Goal: Task Accomplishment & Management: Complete application form

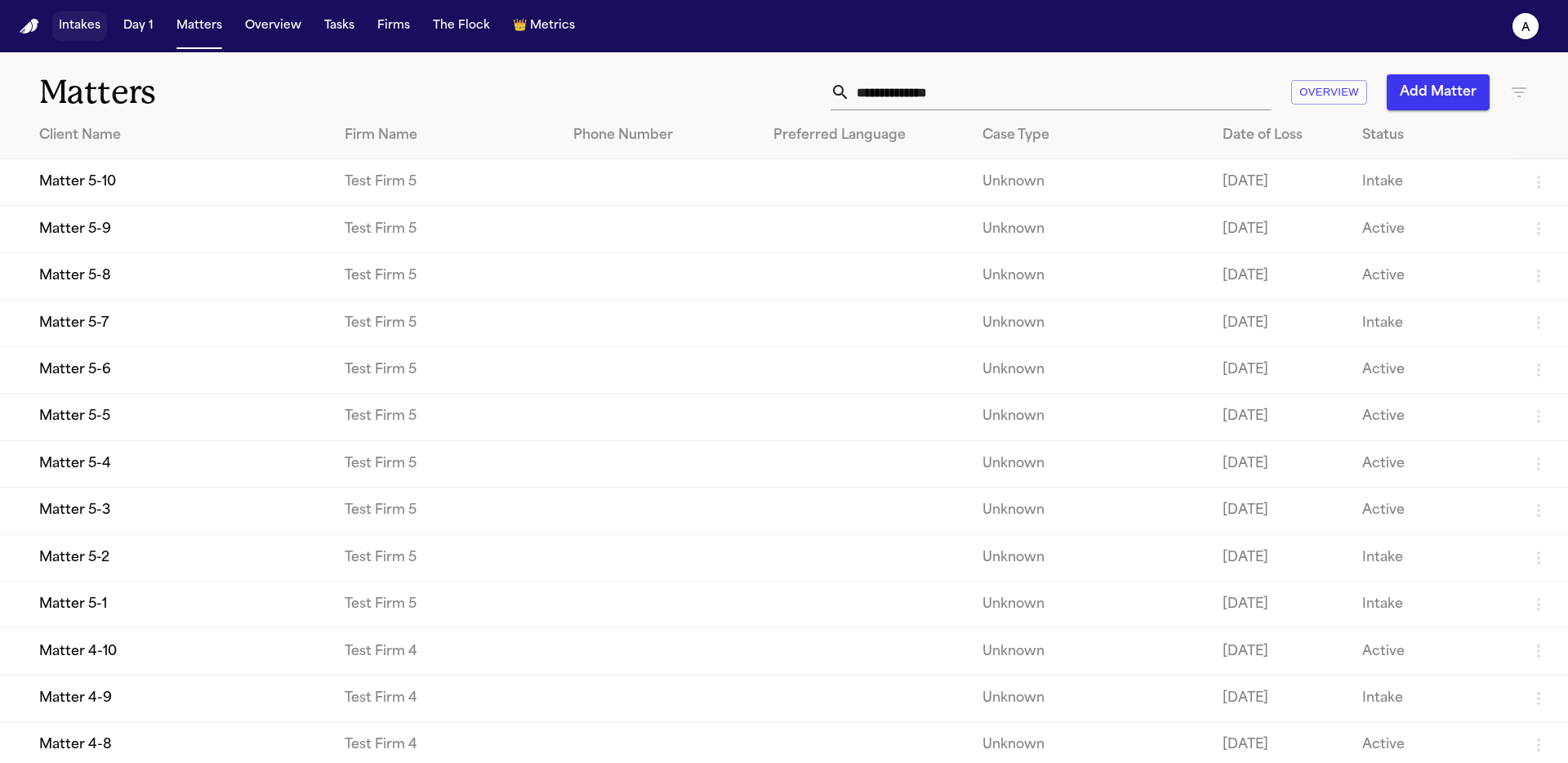
click at [56, 17] on button "Intakes" at bounding box center [79, 26] width 55 height 30
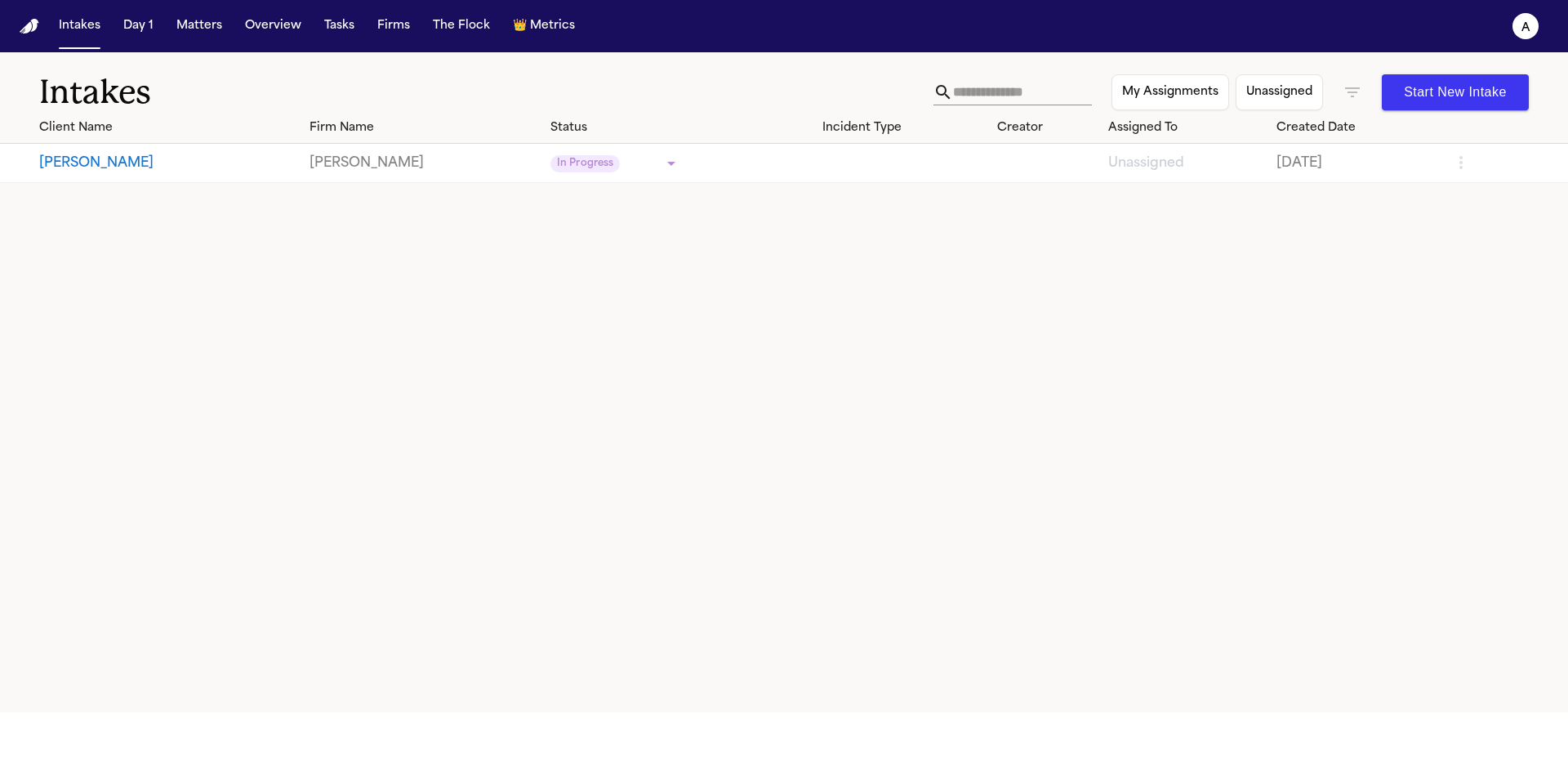
click at [66, 163] on button "John Doe" at bounding box center [168, 163] width 258 height 19
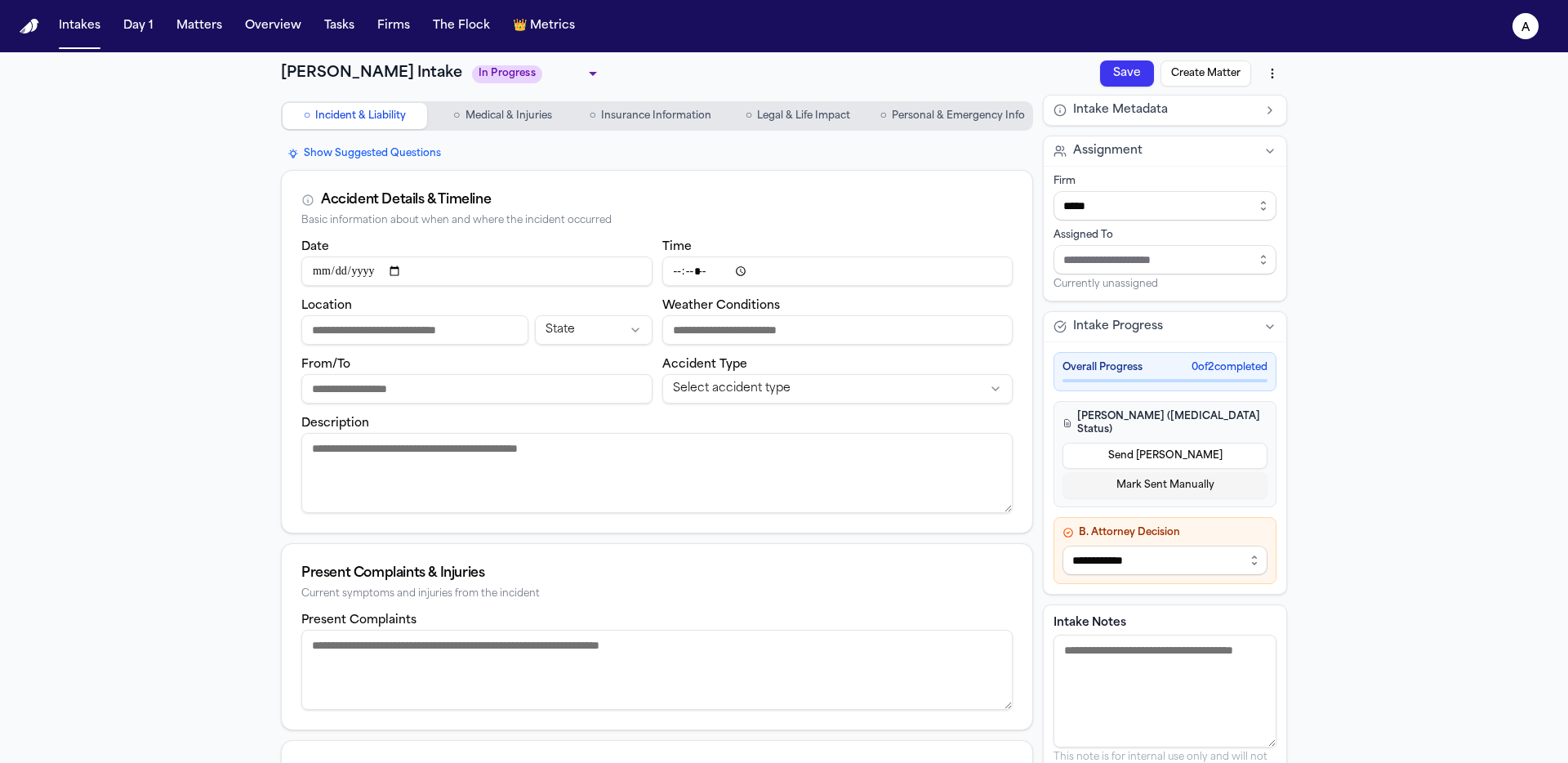
click at [1263, 80] on html "**********" at bounding box center [784, 381] width 1568 height 763
click at [1385, 87] on html "**********" at bounding box center [784, 381] width 1568 height 763
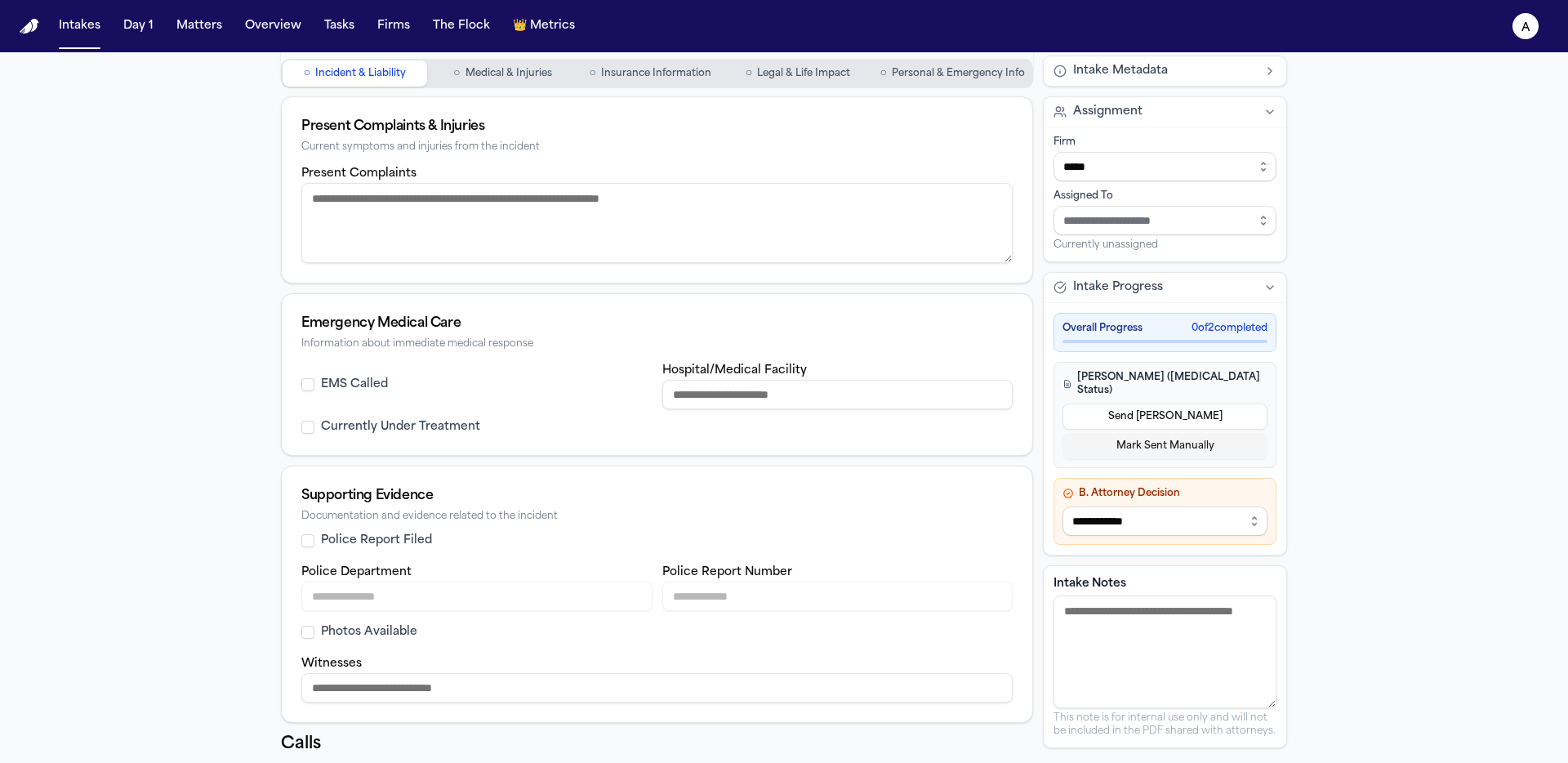
scroll to position [486, 0]
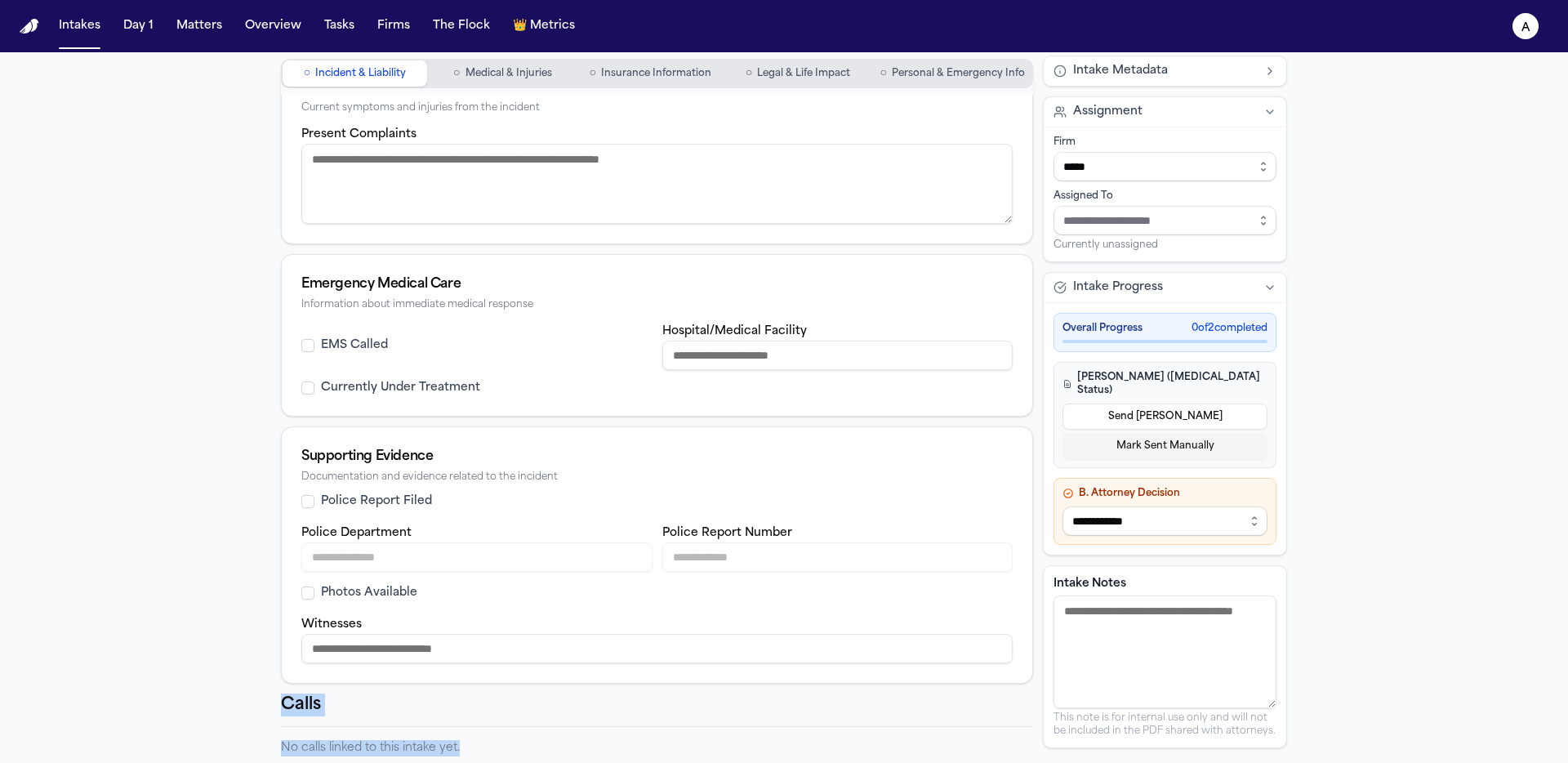
drag, startPoint x: 263, startPoint y: 699, endPoint x: 556, endPoint y: 762, distance: 299.7
click at [556, 762] on div "**********" at bounding box center [784, 164] width 1046 height 1197
click at [480, 720] on div "Calls" at bounding box center [657, 711] width 752 height 33
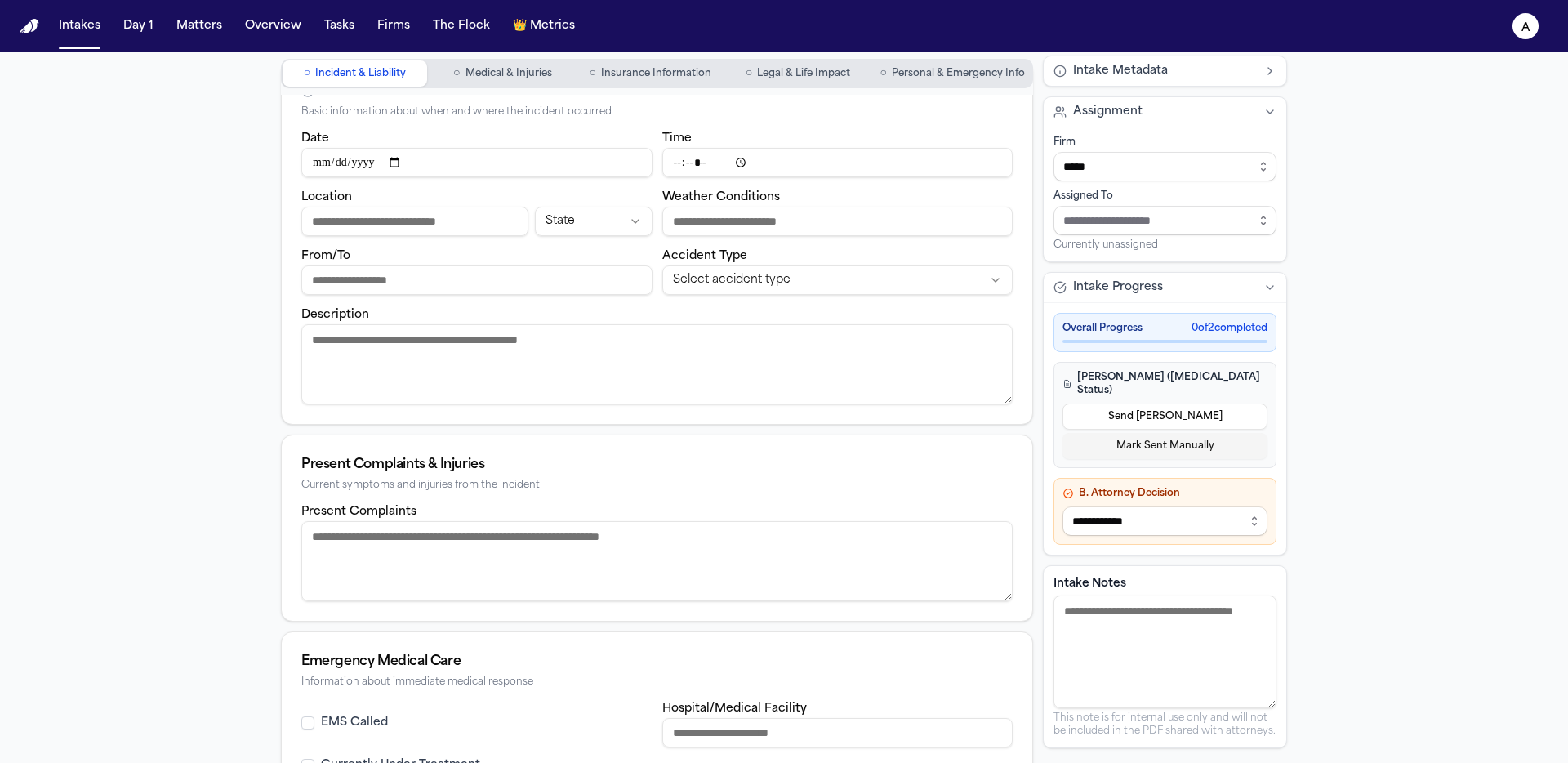
scroll to position [0, 0]
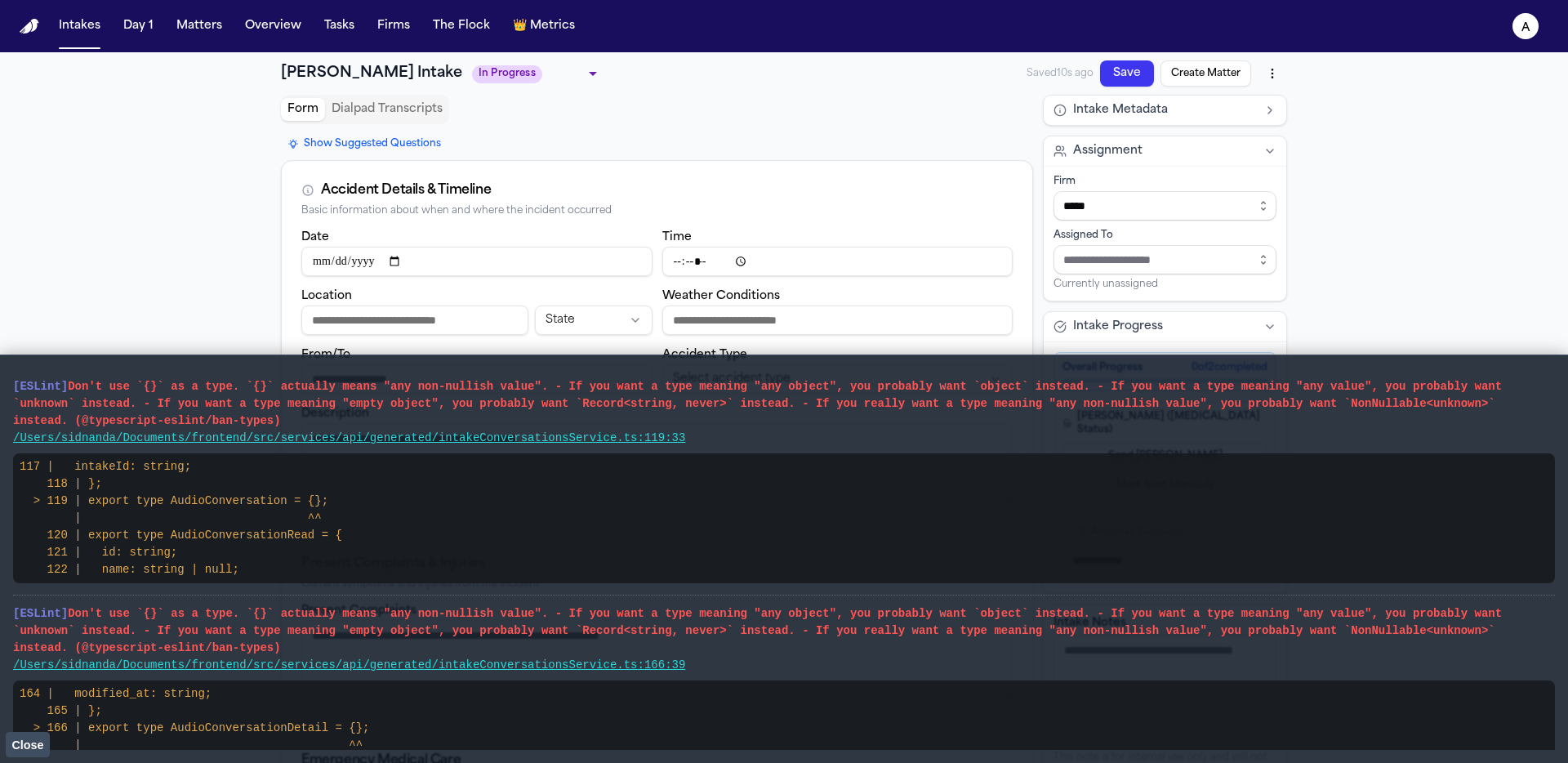
click at [411, 109] on button "Dialpad Transcripts" at bounding box center [387, 109] width 124 height 23
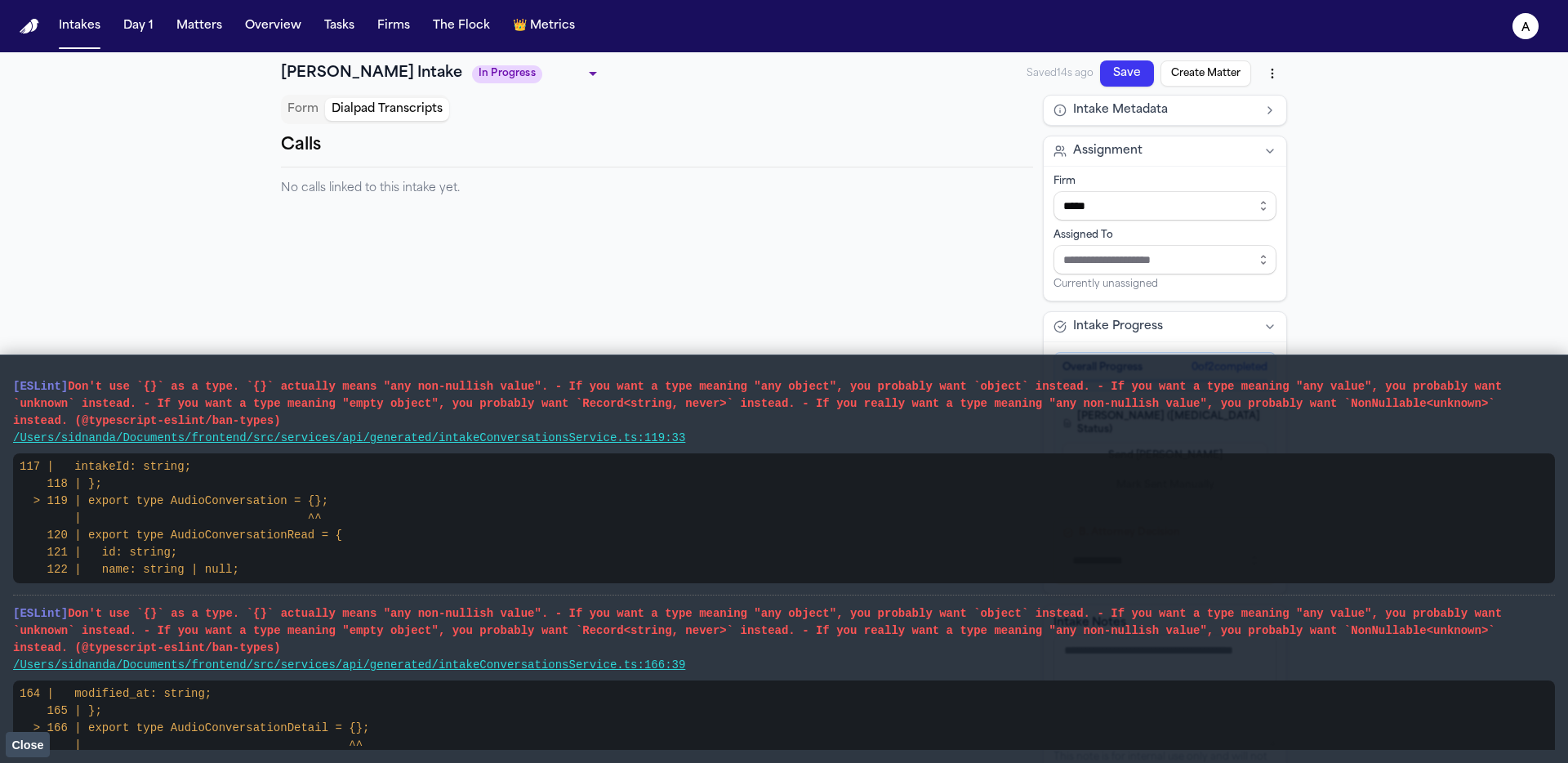
click at [297, 109] on button "Form" at bounding box center [303, 109] width 44 height 23
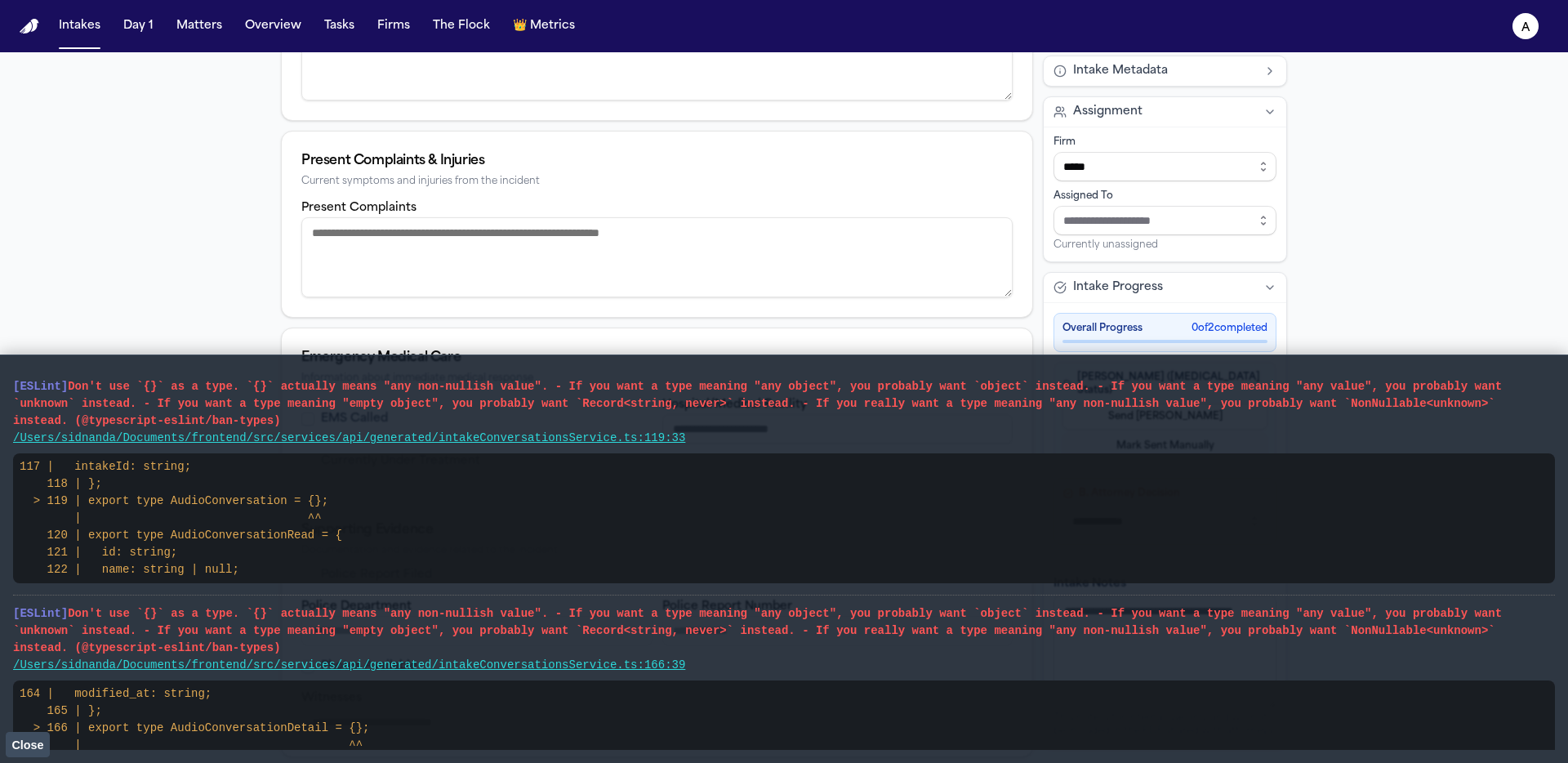
scroll to position [404, 0]
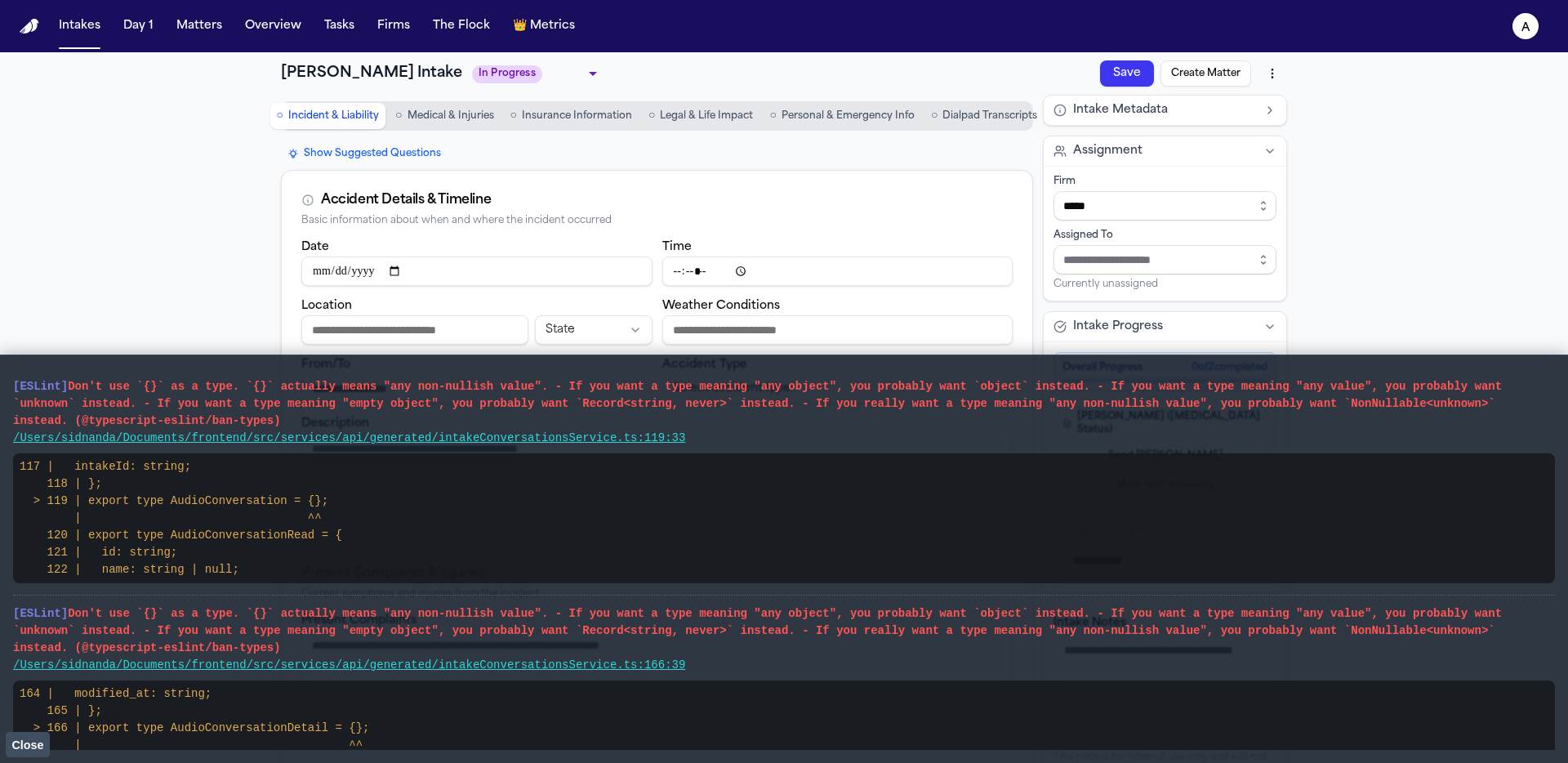
click at [994, 121] on span "Dialpad Transcripts" at bounding box center [990, 115] width 94 height 13
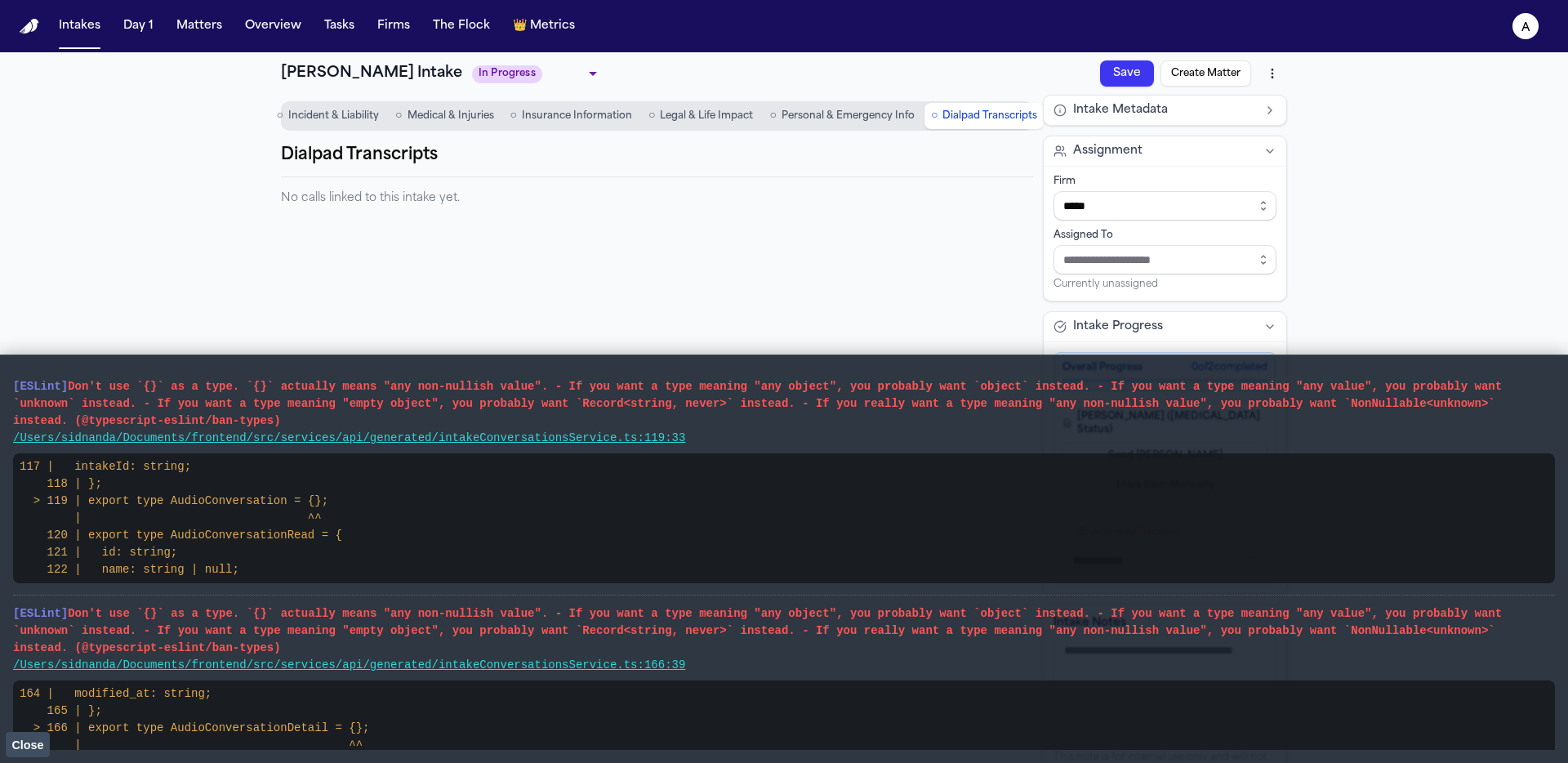
click at [329, 113] on span "Incident & Liability" at bounding box center [334, 115] width 91 height 13
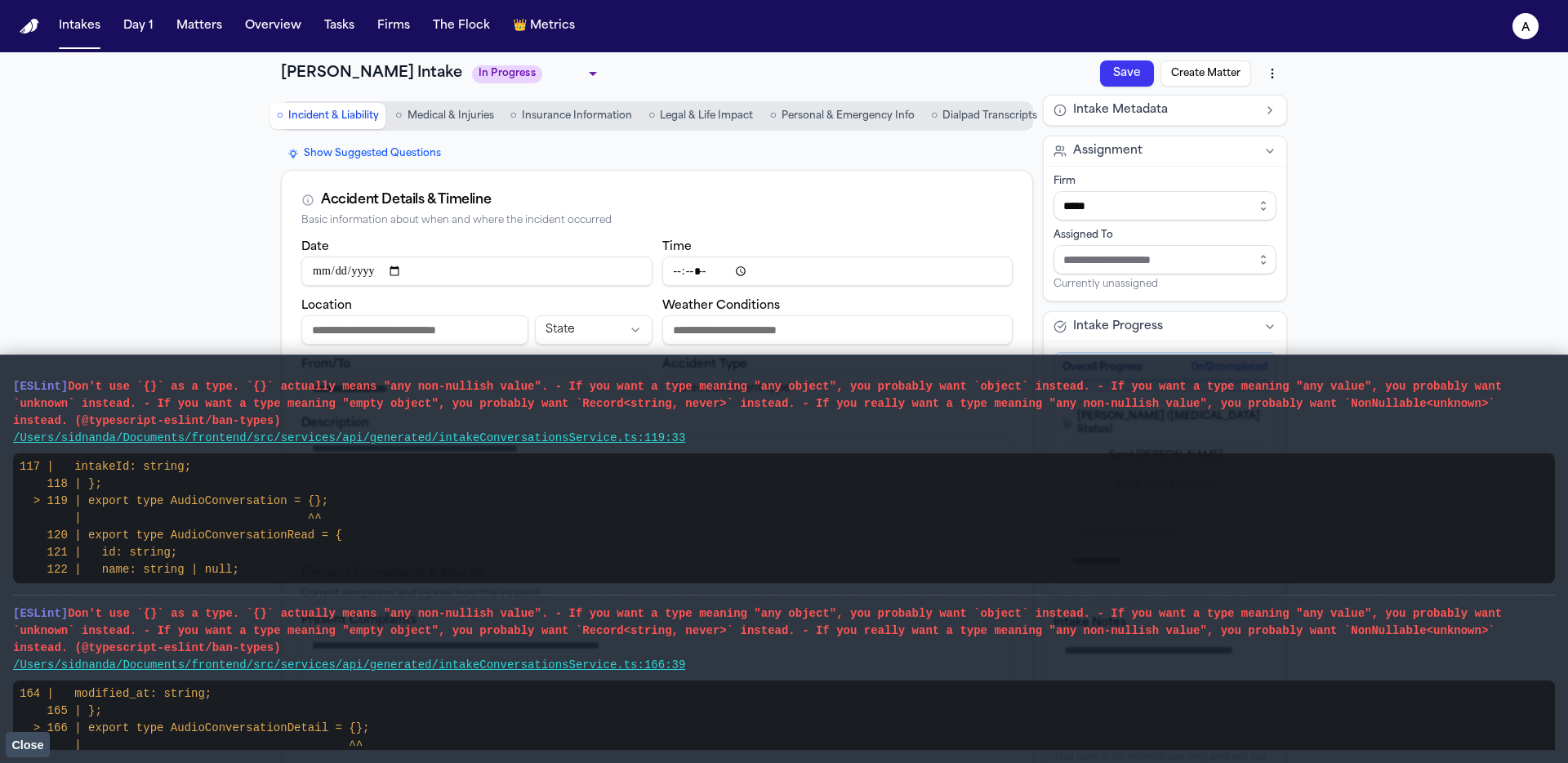
click at [149, 91] on div "**********" at bounding box center [784, 614] width 1568 height 1125
click at [1001, 123] on button "○ Dialpad Transcripts" at bounding box center [984, 116] width 120 height 26
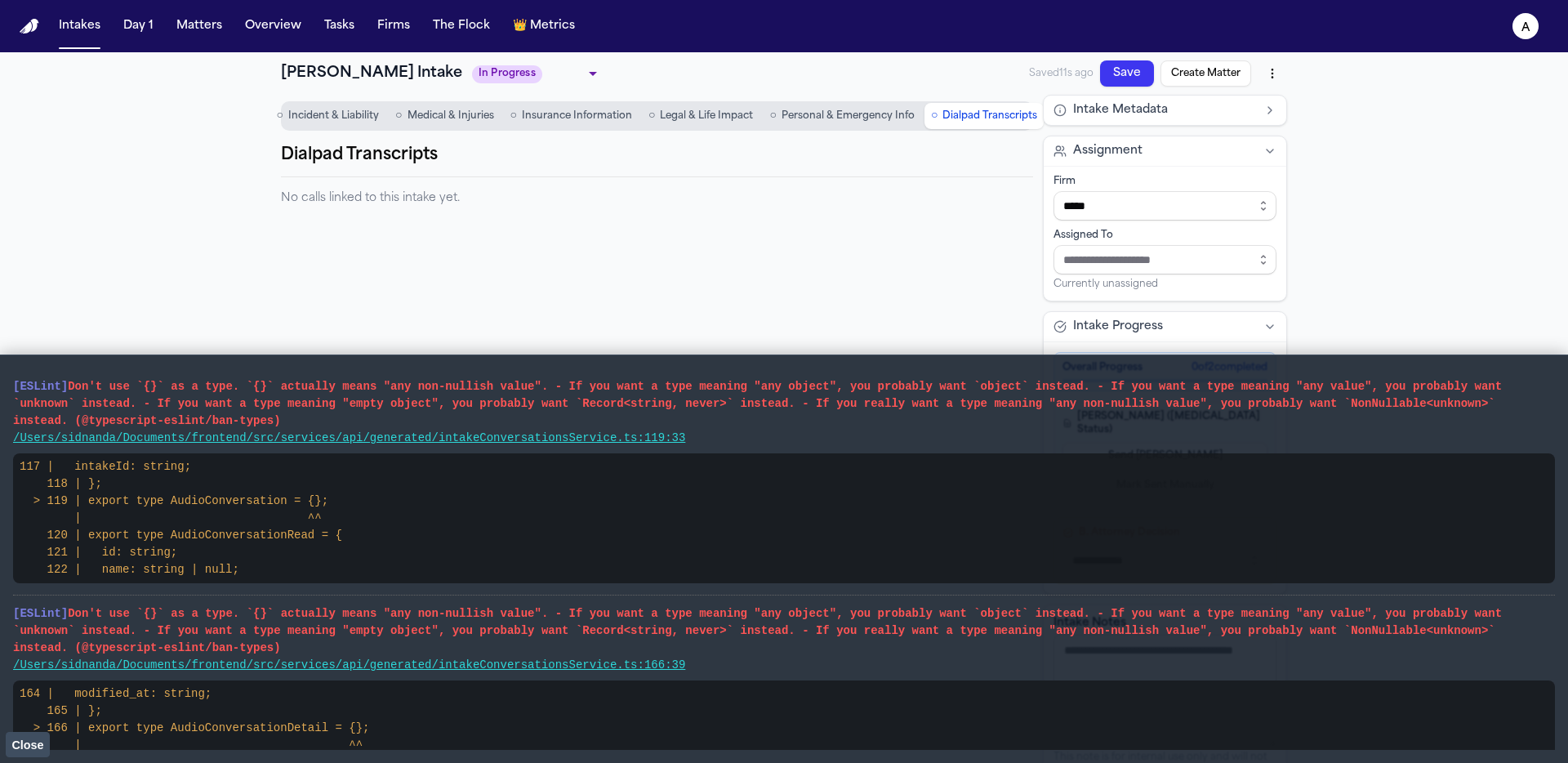
click at [321, 119] on span "Incident & Liability" at bounding box center [334, 115] width 91 height 13
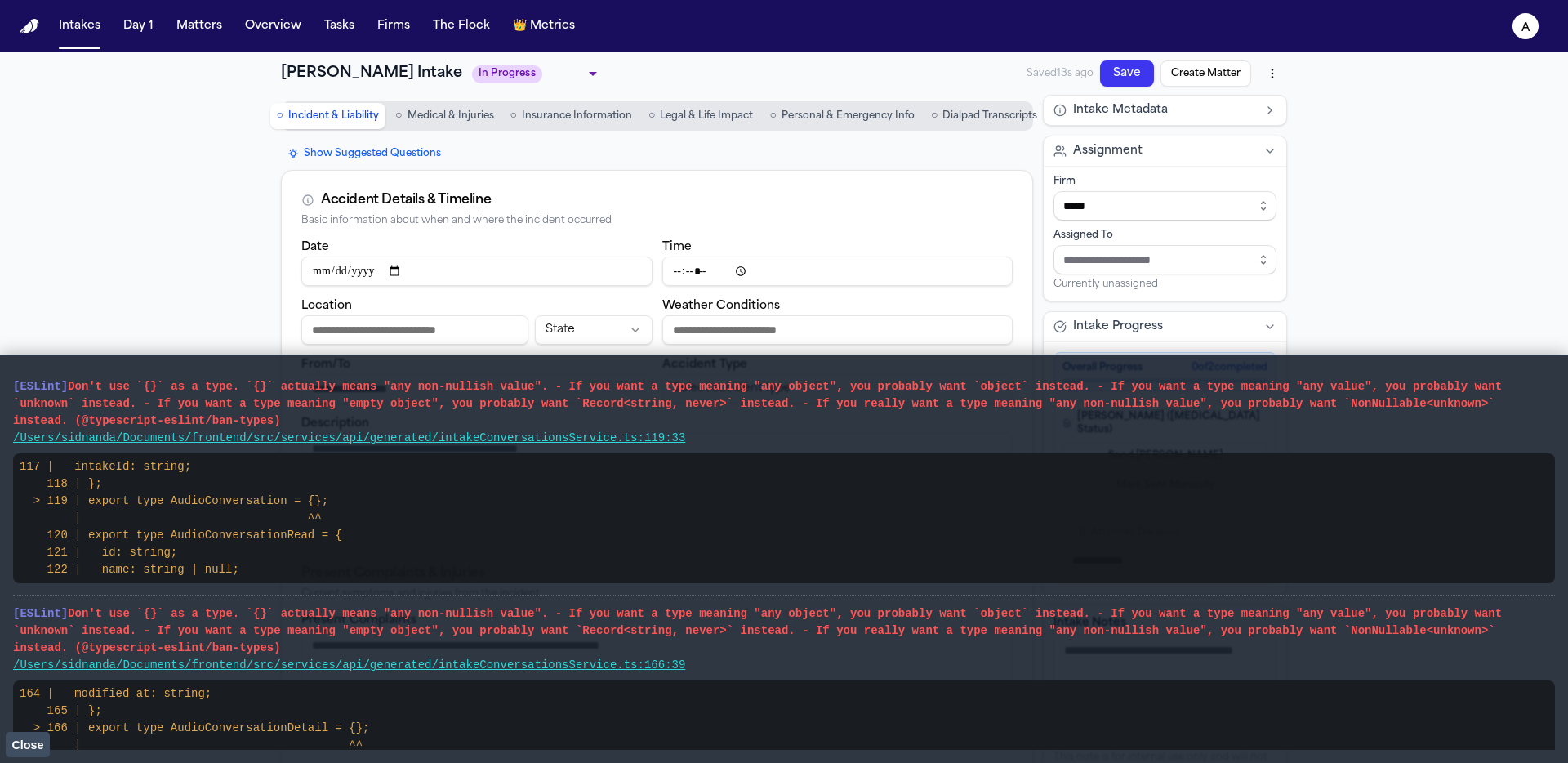
drag, startPoint x: 722, startPoint y: 454, endPoint x: 0, endPoint y: 387, distance: 725.1
click at [0, 387] on main "[ESLint] Don't use `{}` as a type. `{}` actually means "any non-nullish value".…" at bounding box center [784, 559] width 1568 height 409
click at [725, 673] on pre "/Users/sidnanda/Documents/frontend/src/services/api/generated/intakeConversatio…" at bounding box center [784, 666] width 1542 height 17
drag, startPoint x: 751, startPoint y: 669, endPoint x: 0, endPoint y: 620, distance: 752.6
click at [0, 620] on main "[ESLint] Don't use `{}` as a type. `{}` actually means "any non-nullish value".…" at bounding box center [784, 559] width 1568 height 409
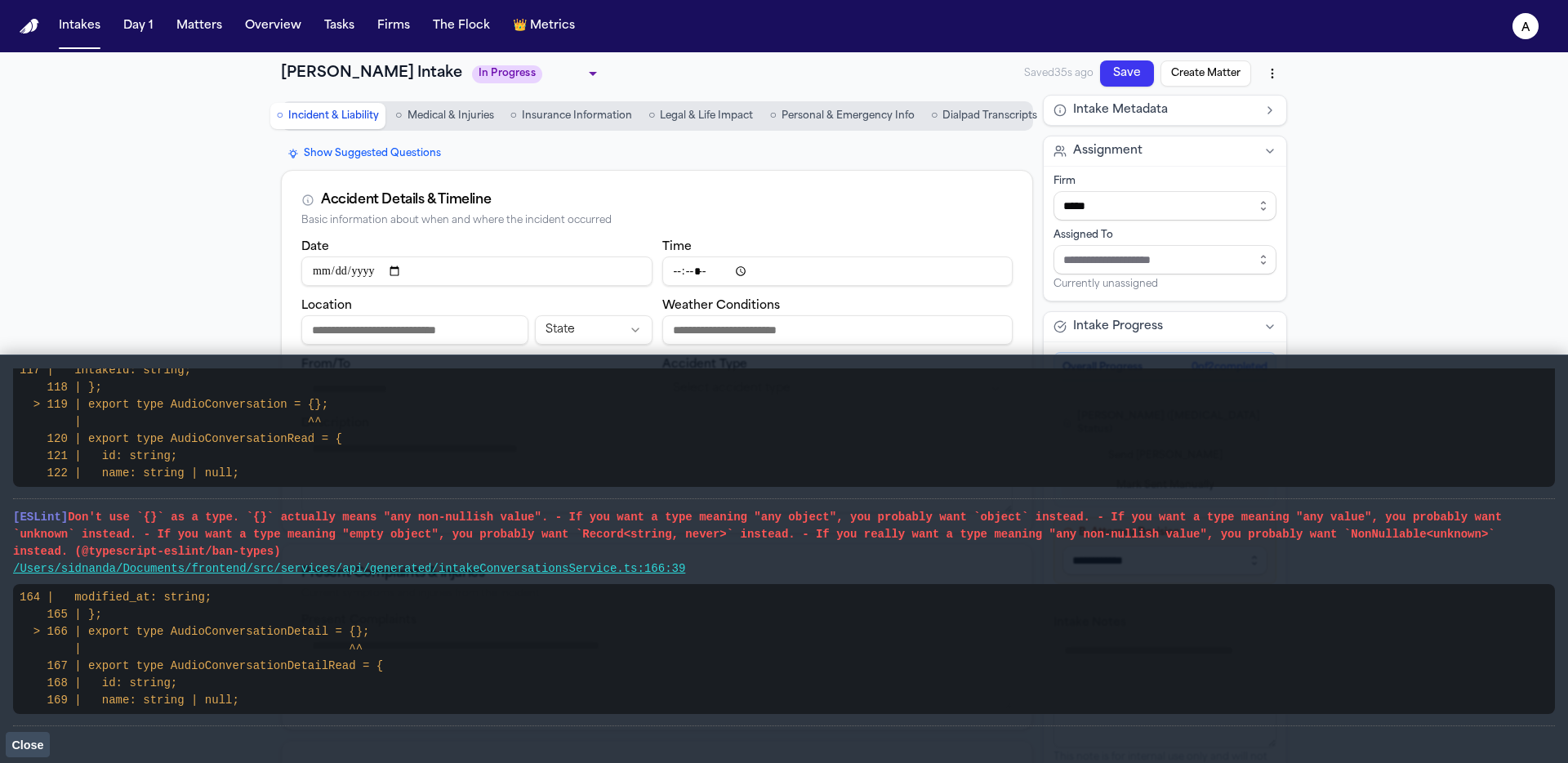
scroll to position [102, 0]
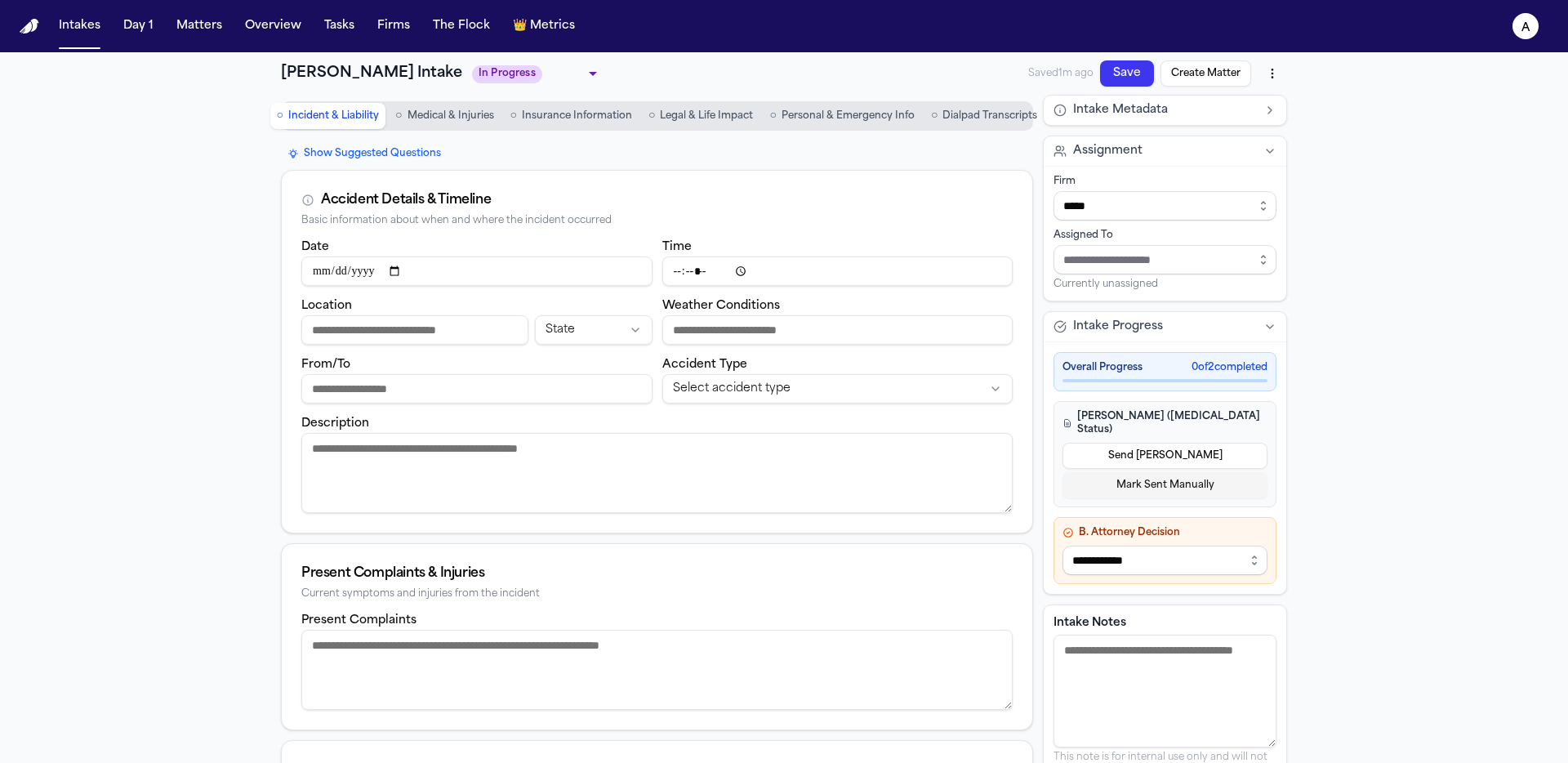
click at [967, 114] on span "Dialpad Transcripts" at bounding box center [990, 115] width 94 height 13
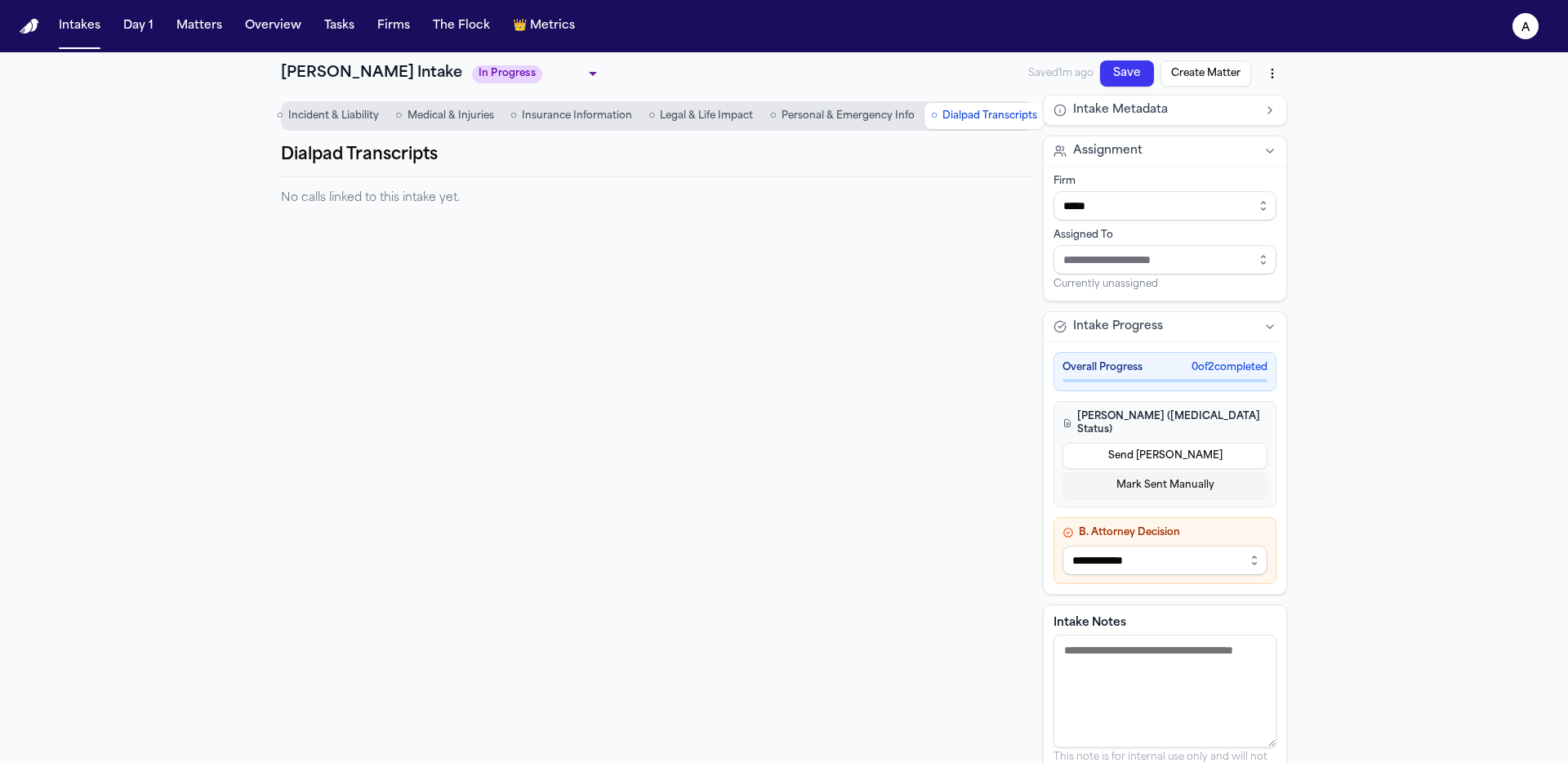
click at [346, 128] on div "○ Incident & Liability ○ Medical & Injuries ○ Insurance Information ○ Legal & L…" at bounding box center [657, 116] width 752 height 30
click at [338, 126] on button "○ Incident & Liability" at bounding box center [328, 116] width 115 height 26
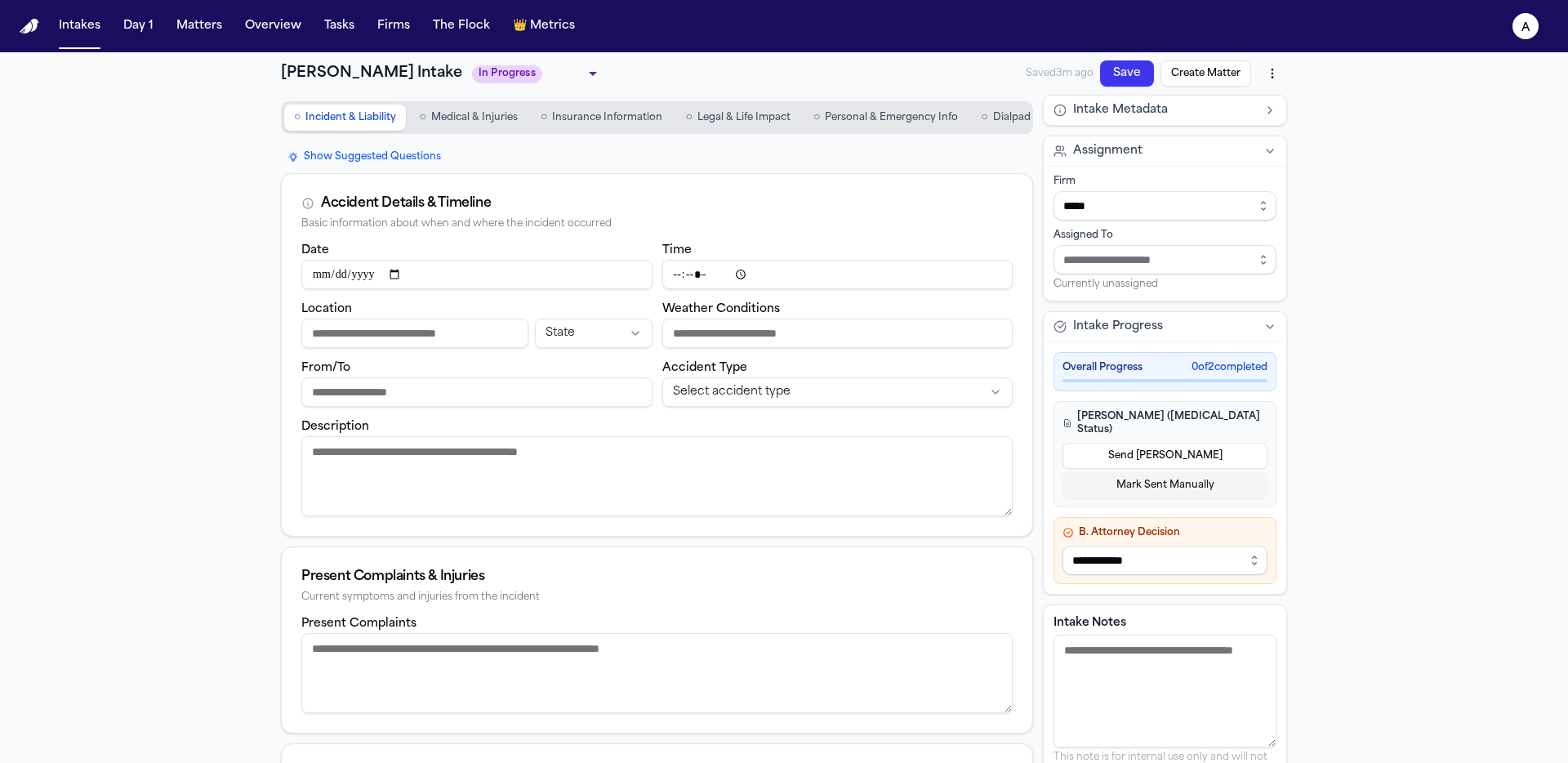
scroll to position [0, 83]
click at [957, 115] on span "Dialpad Transcripts" at bounding box center [972, 117] width 94 height 13
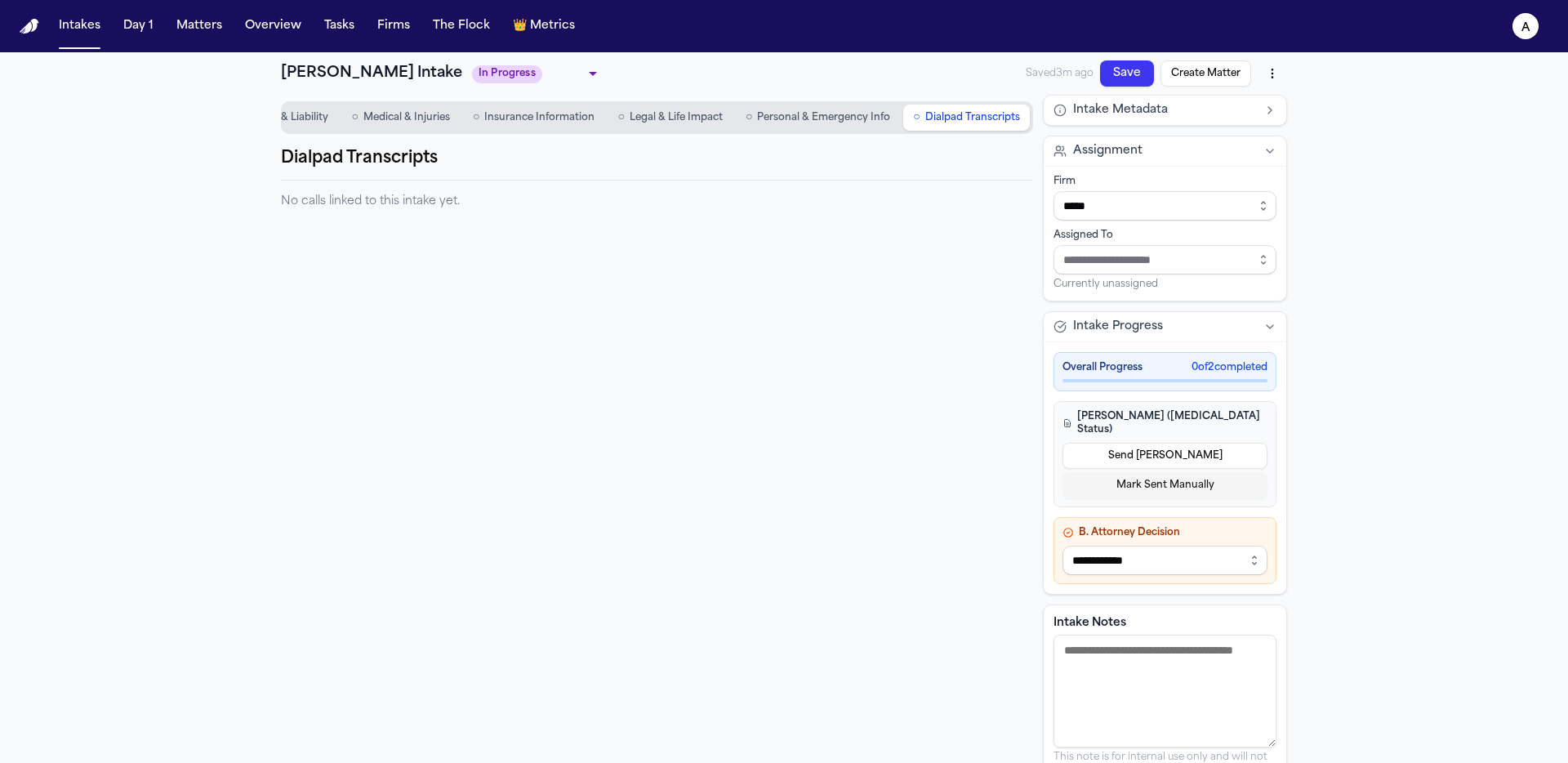
click at [913, 122] on span "○" at bounding box center [915, 117] width 6 height 17
click at [839, 126] on button "○ Personal & Emergency Info" at bounding box center [818, 118] width 164 height 26
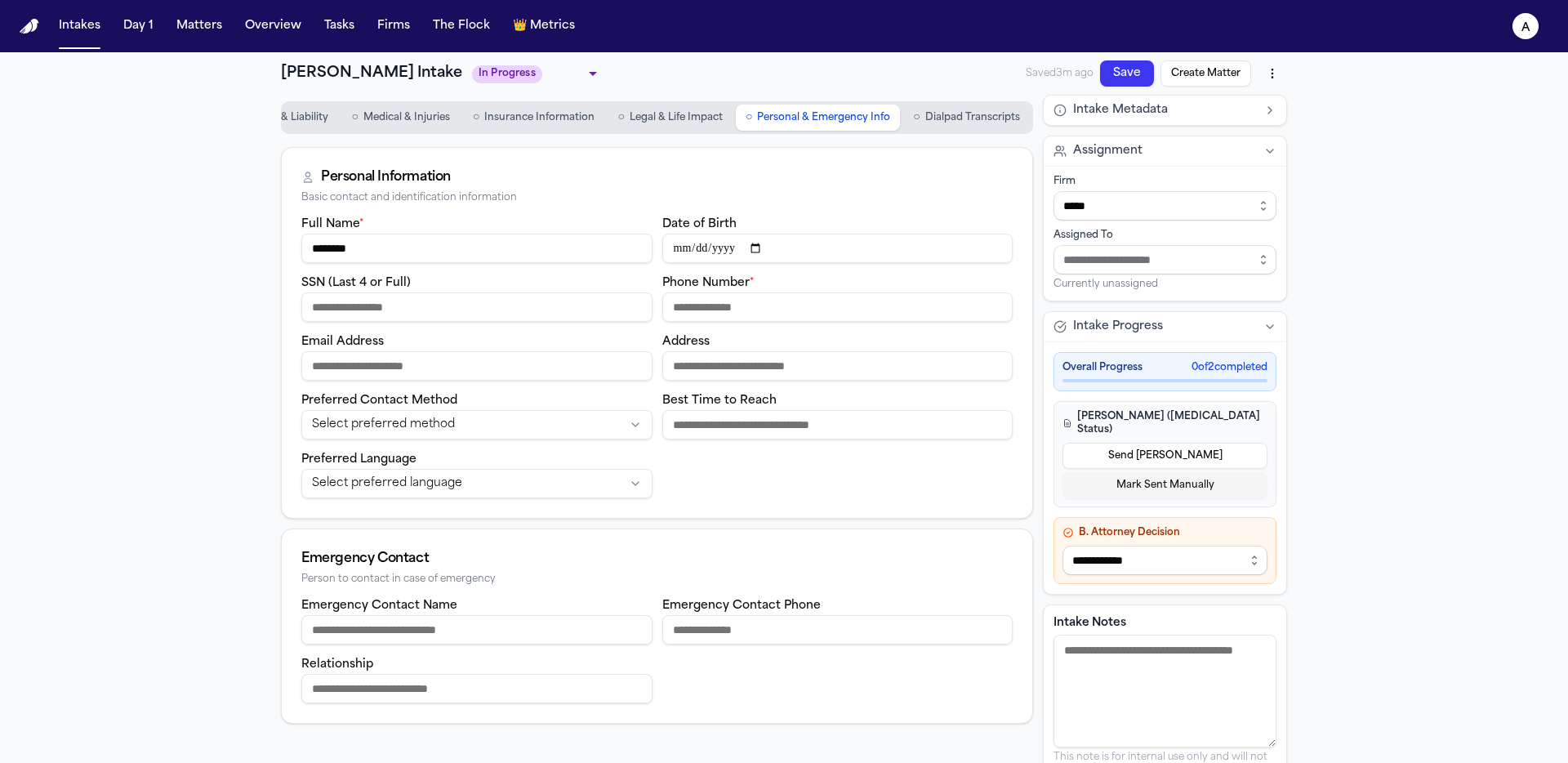
click at [710, 121] on span "Legal & Life Impact" at bounding box center [676, 117] width 93 height 13
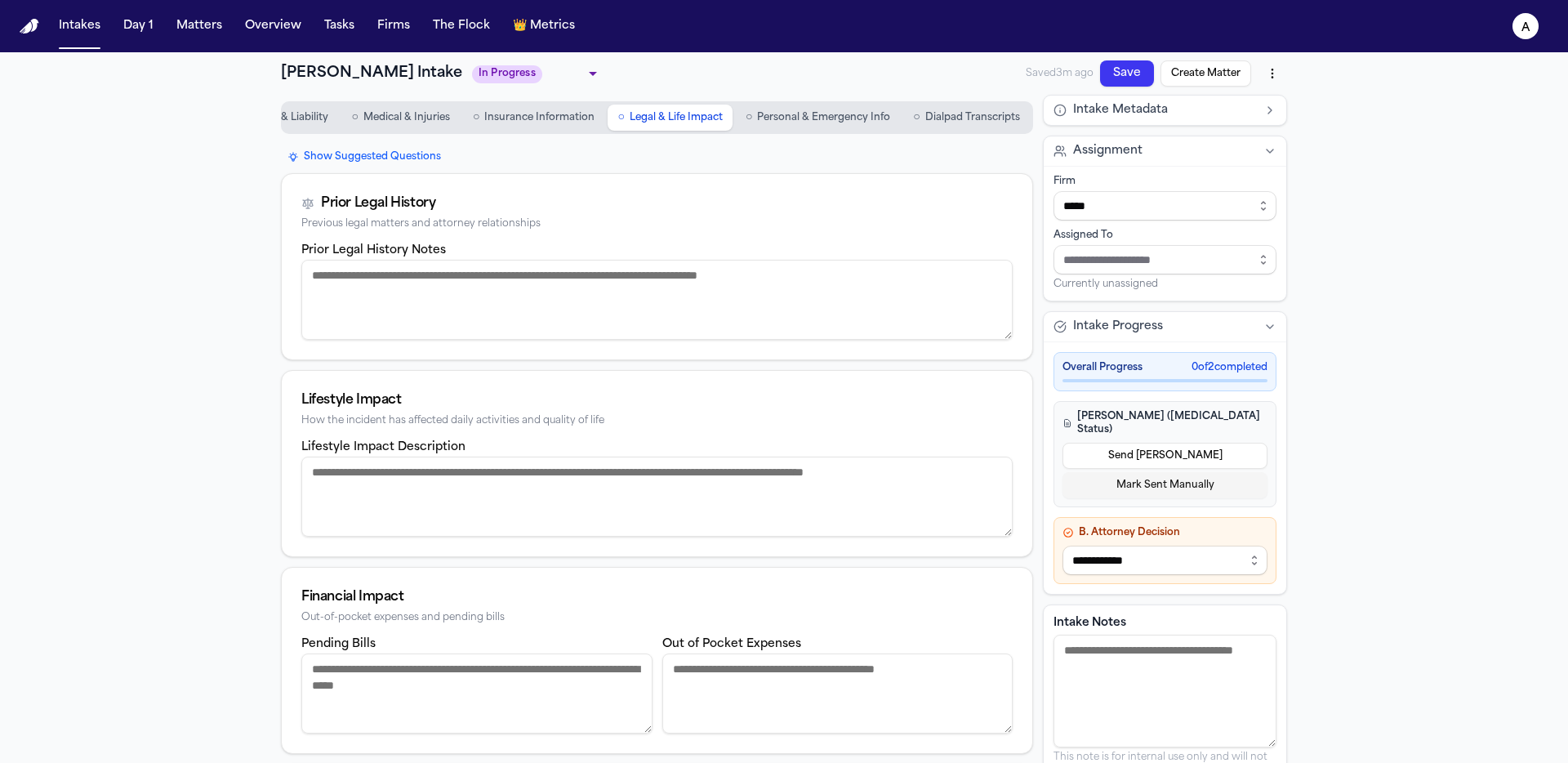
click at [522, 124] on span "Insurance Information" at bounding box center [539, 117] width 110 height 13
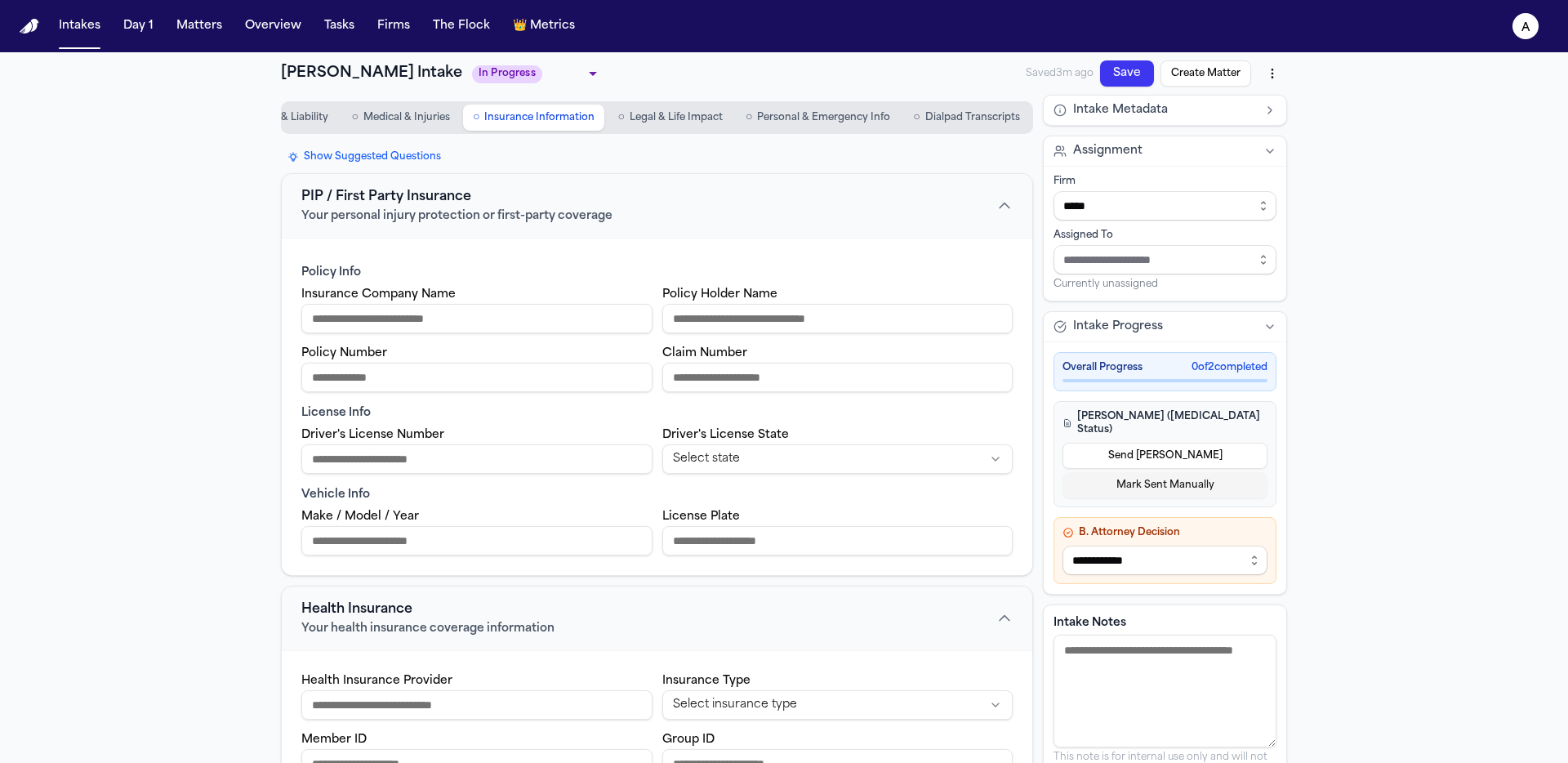
click at [403, 119] on span "Medical & Injuries" at bounding box center [406, 117] width 86 height 13
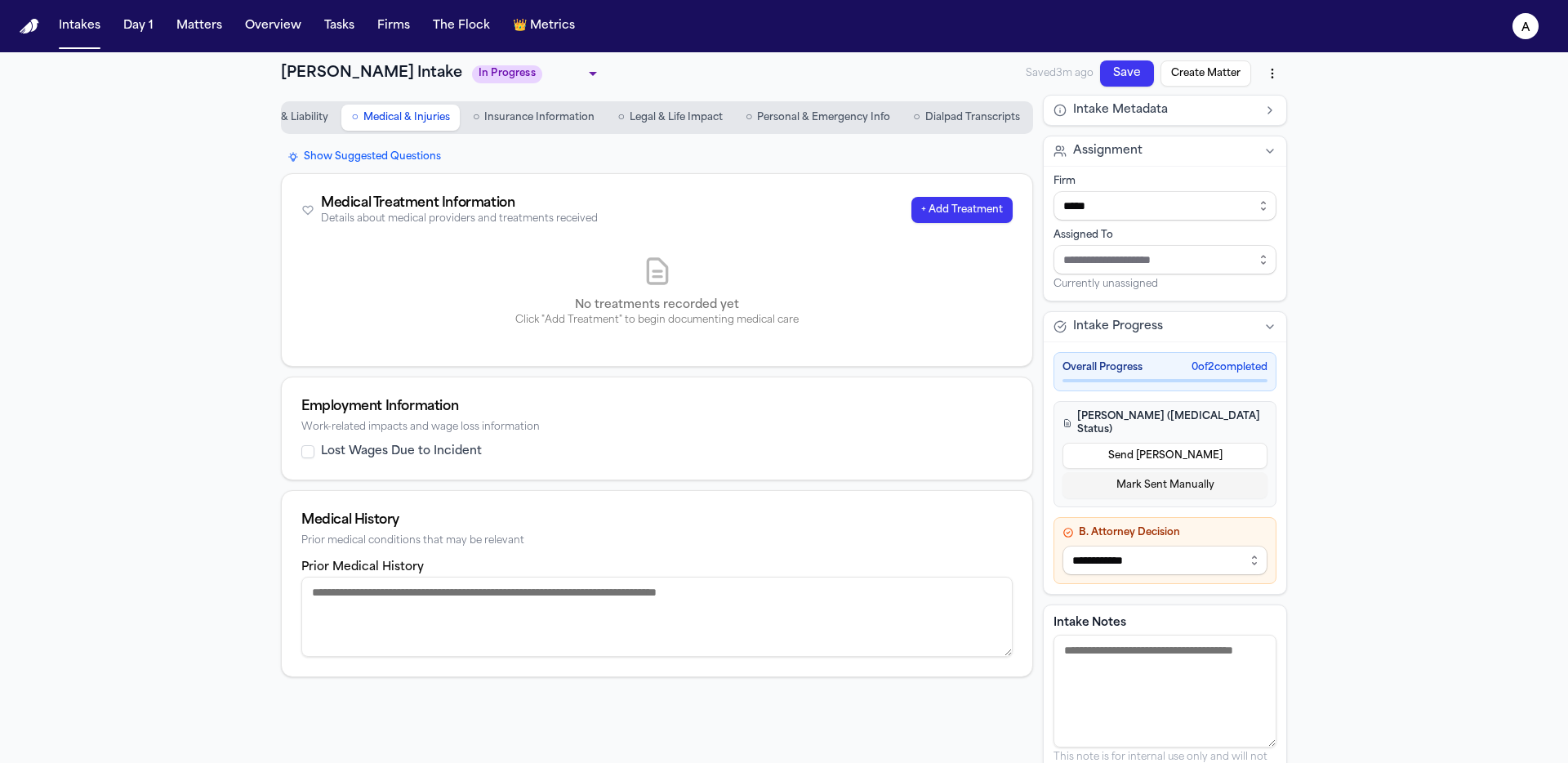
click at [342, 119] on button "○ Medical & Injuries" at bounding box center [400, 118] width 118 height 26
click at [295, 121] on span "Incident & Liability" at bounding box center [283, 117] width 91 height 13
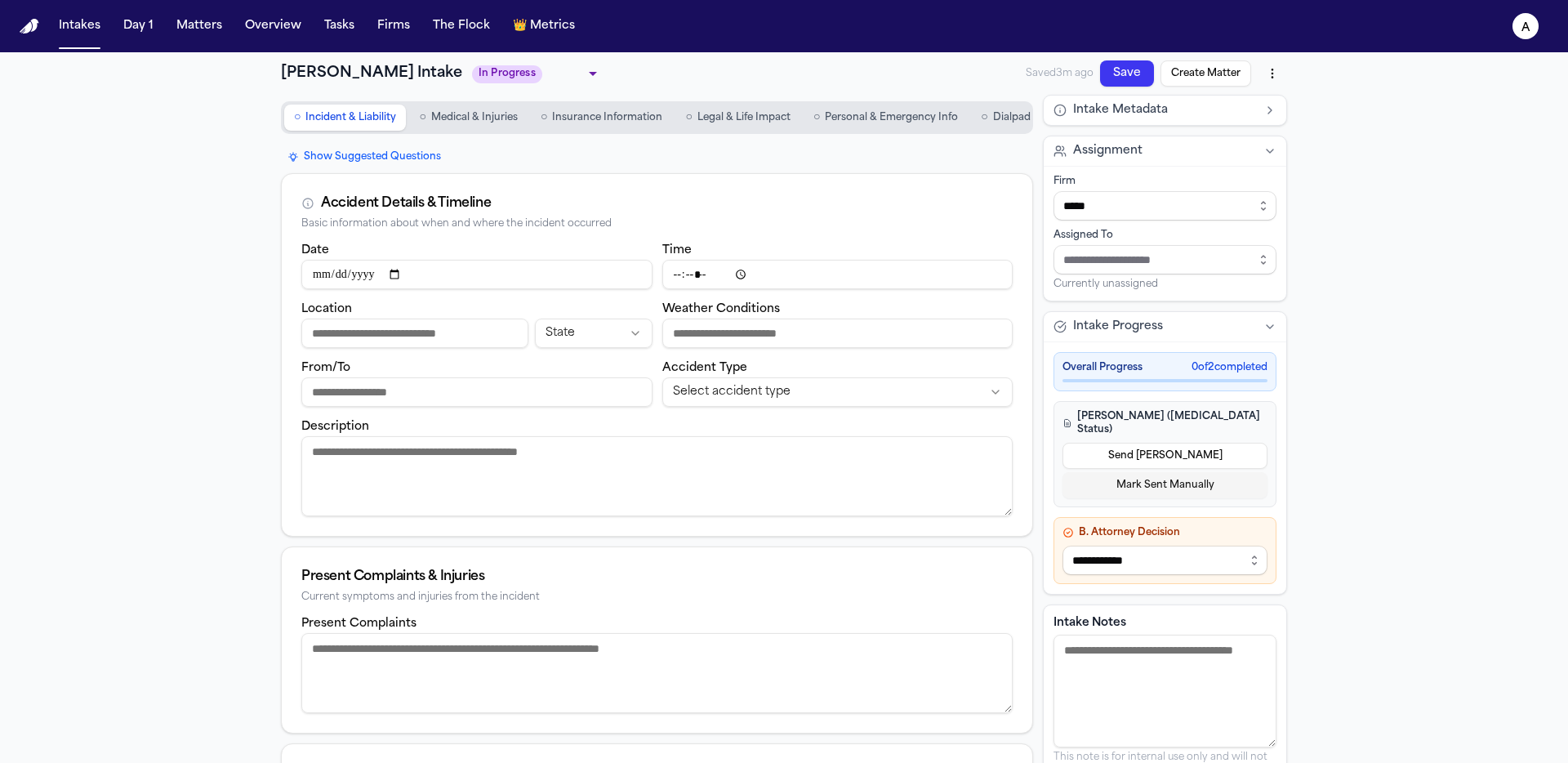
click at [987, 109] on span "○" at bounding box center [984, 117] width 6 height 17
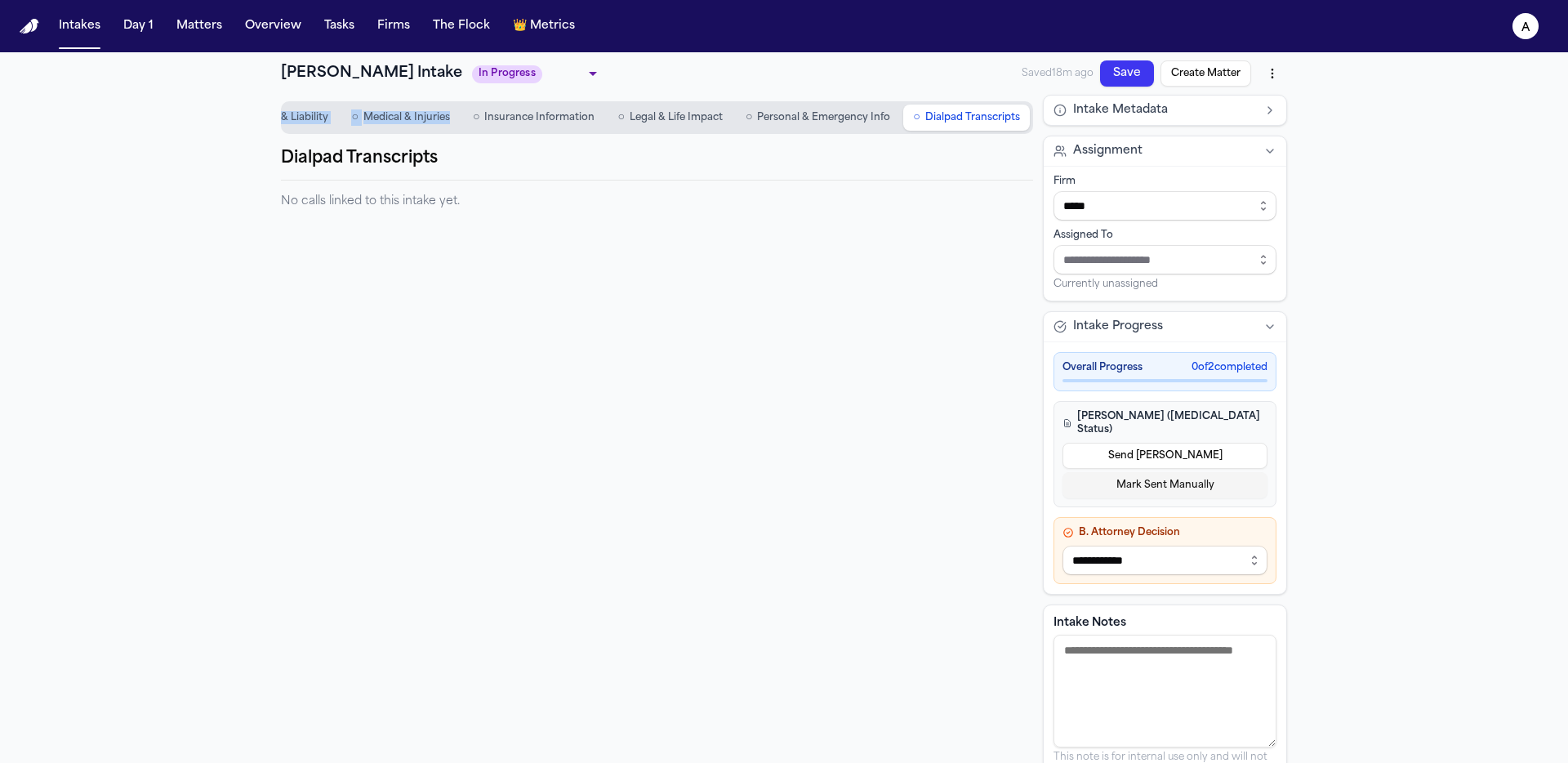
drag, startPoint x: 380, startPoint y: 151, endPoint x: 233, endPoint y: 121, distance: 150.0
click at [208, 121] on div "**********" at bounding box center [784, 434] width 1568 height 763
click at [114, 157] on div "**********" at bounding box center [784, 434] width 1568 height 763
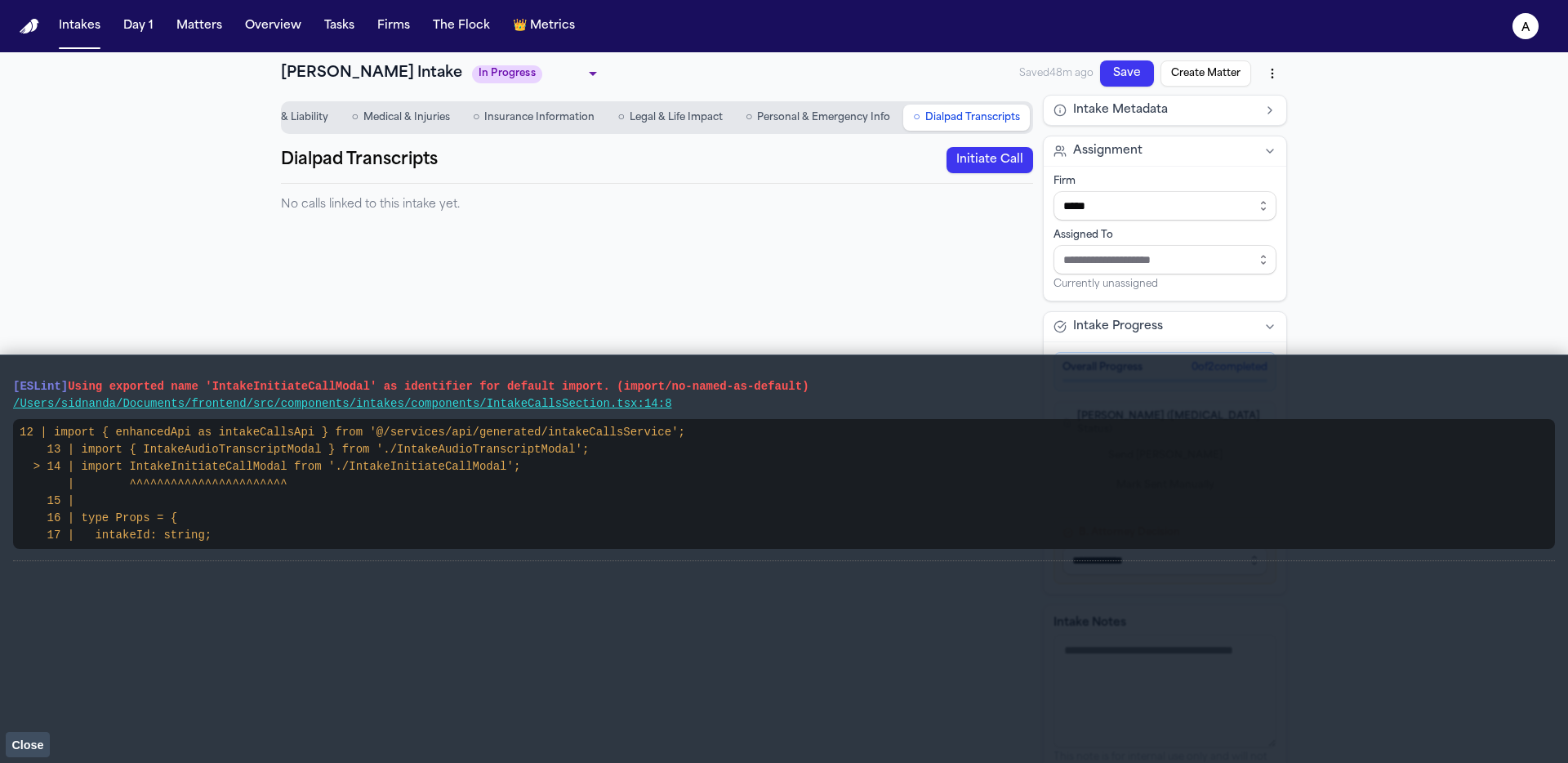
click at [977, 173] on button "Initiate Call" at bounding box center [990, 160] width 86 height 26
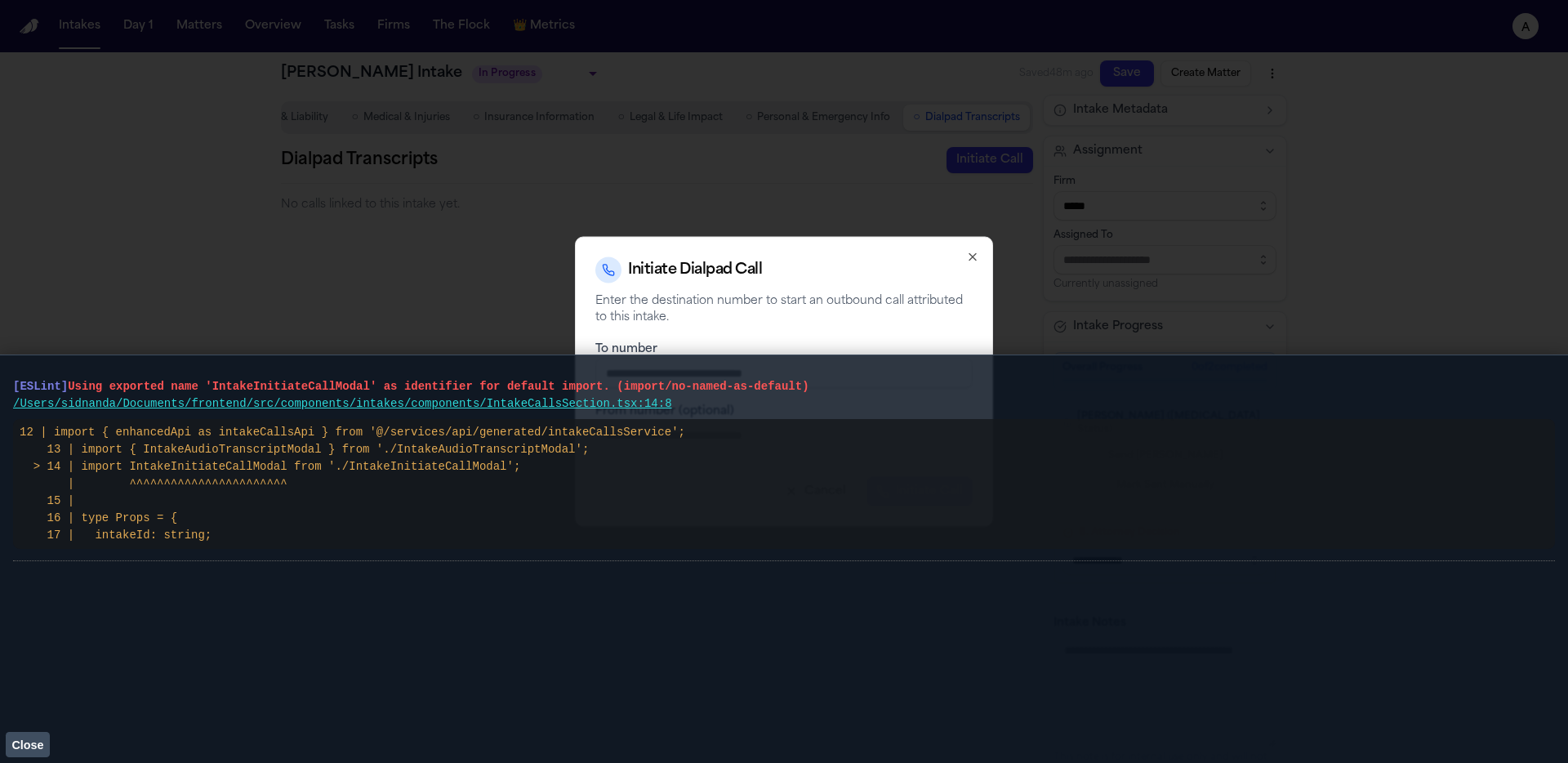
click at [0, 762] on vite-plugin-checker-error-overlay at bounding box center [0, 763] width 0 height 0
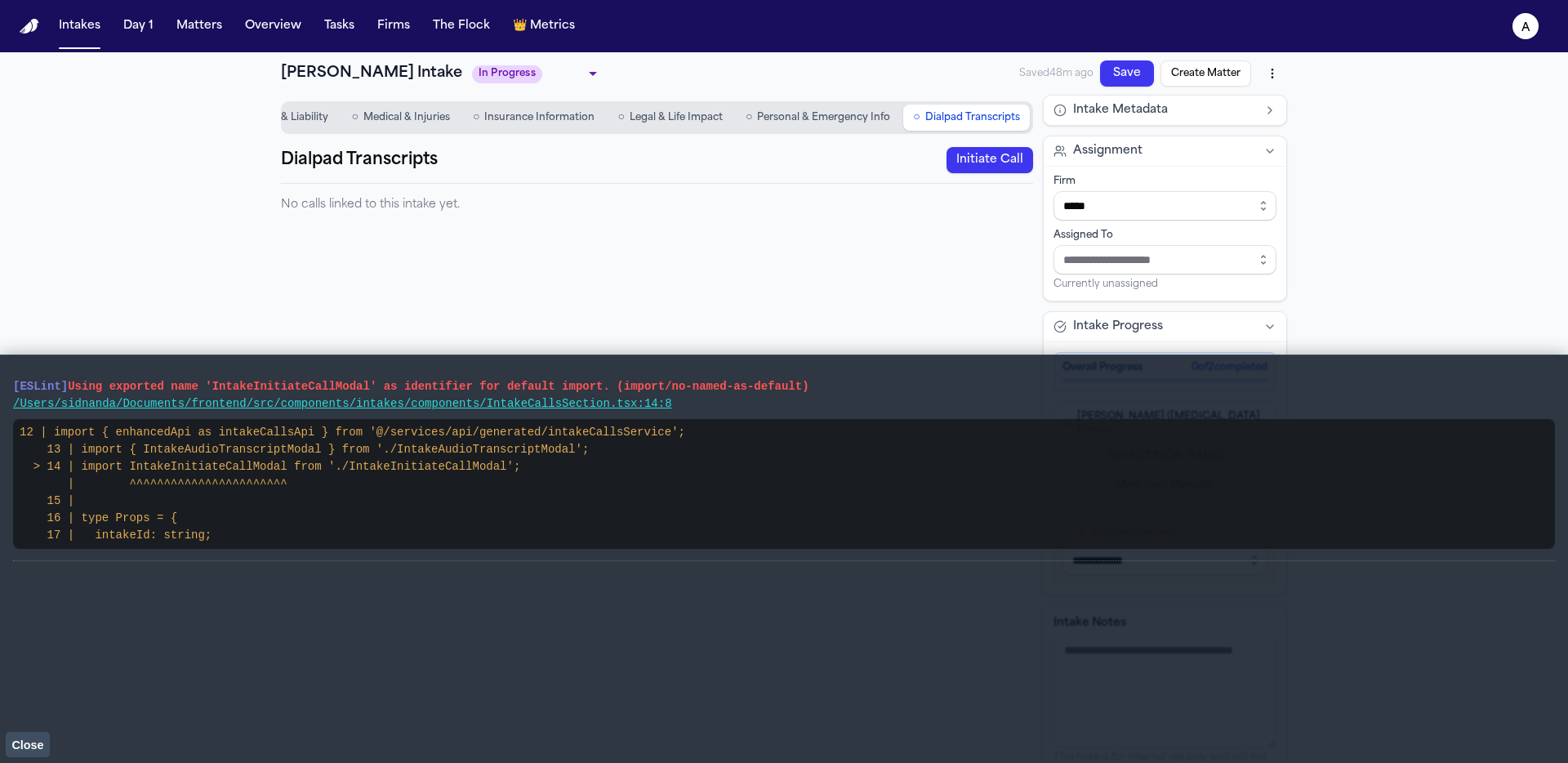
drag, startPoint x: 18, startPoint y: 741, endPoint x: 38, endPoint y: 721, distance: 28.3
click at [18, 742] on span "Close" at bounding box center [27, 745] width 31 height 13
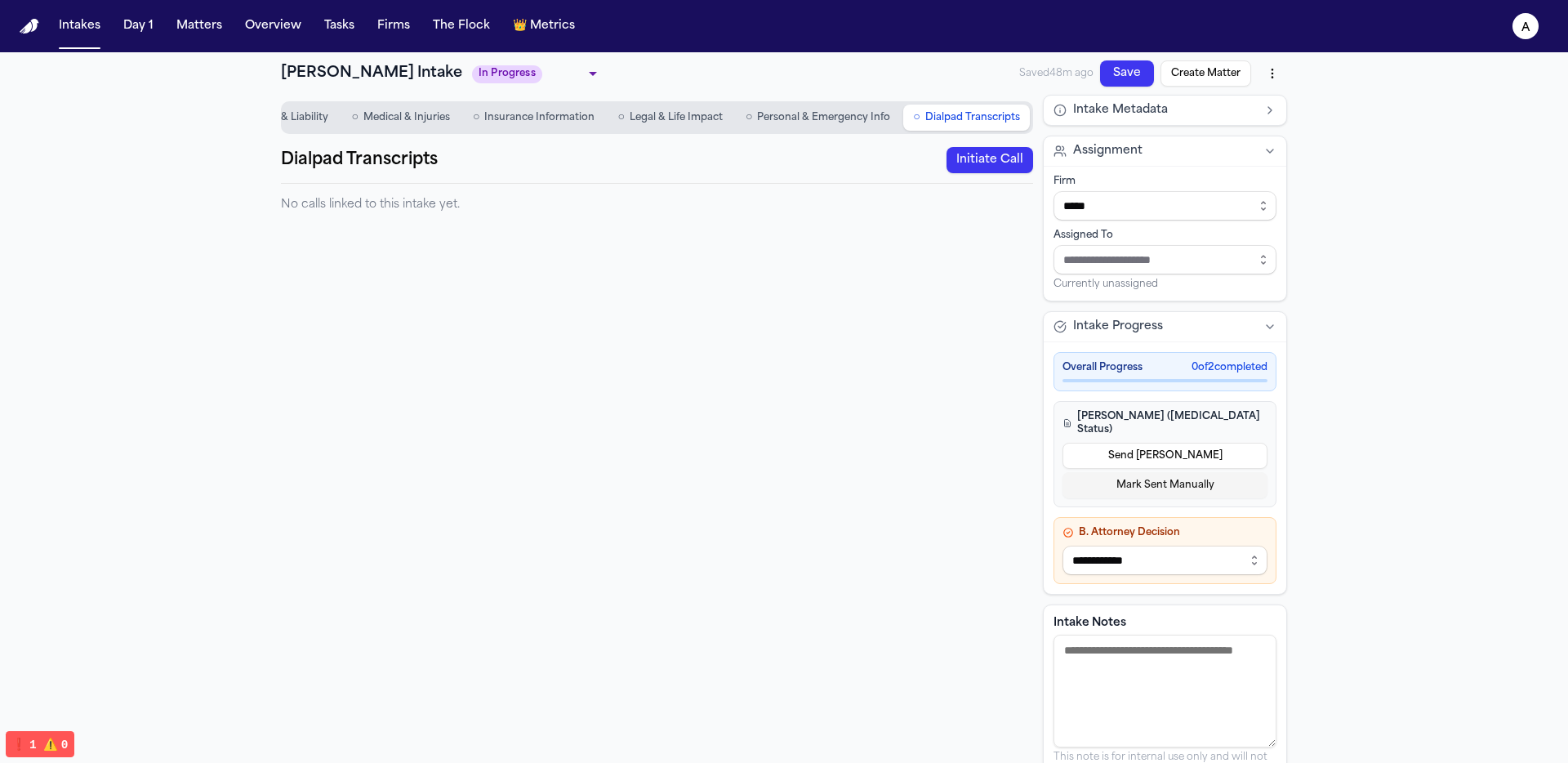
click at [988, 172] on button "Initiate Call" at bounding box center [990, 160] width 86 height 26
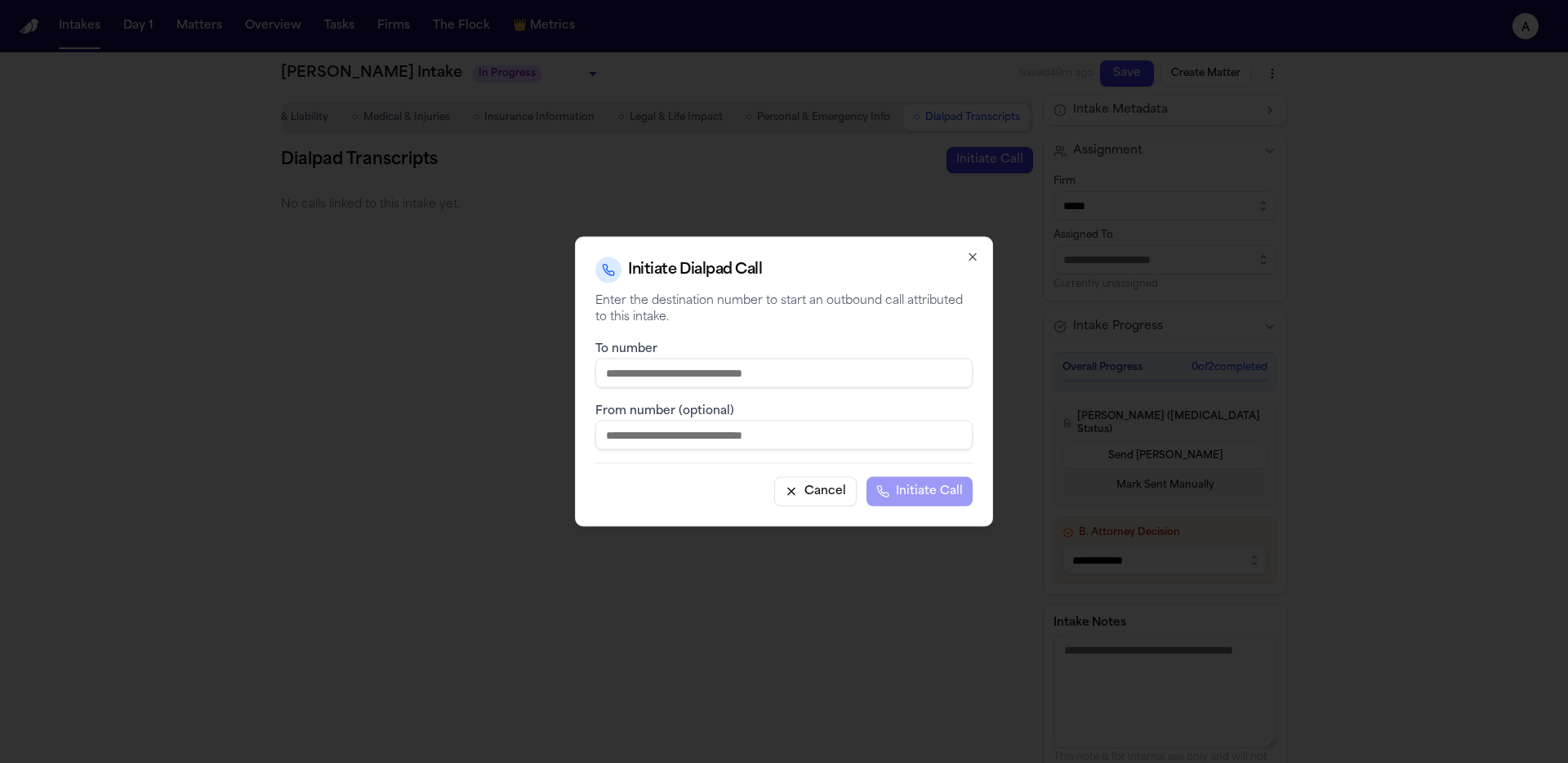
click at [977, 257] on icon "button" at bounding box center [972, 257] width 13 height 13
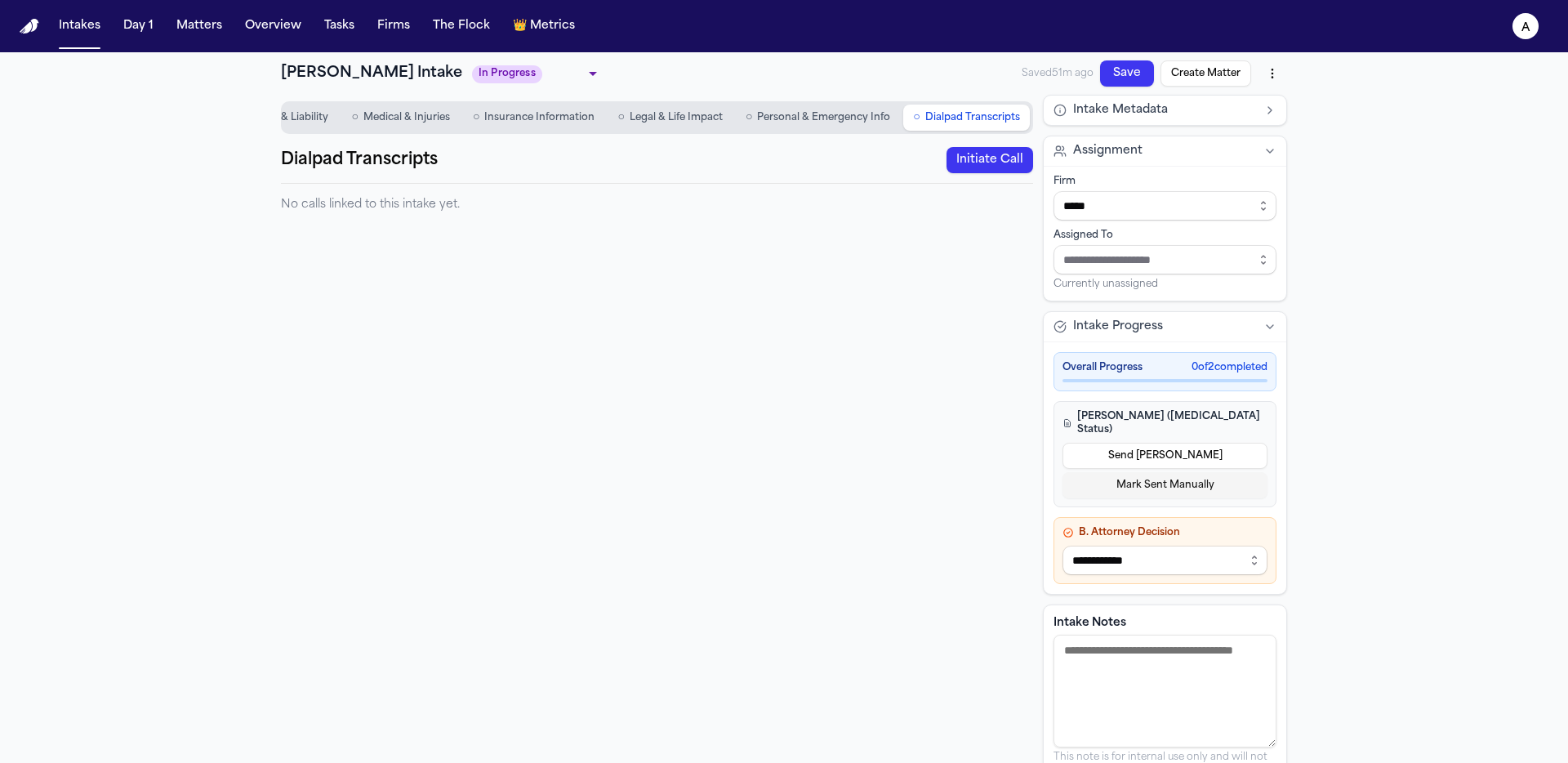
click at [950, 171] on button "Initiate Call" at bounding box center [990, 160] width 86 height 26
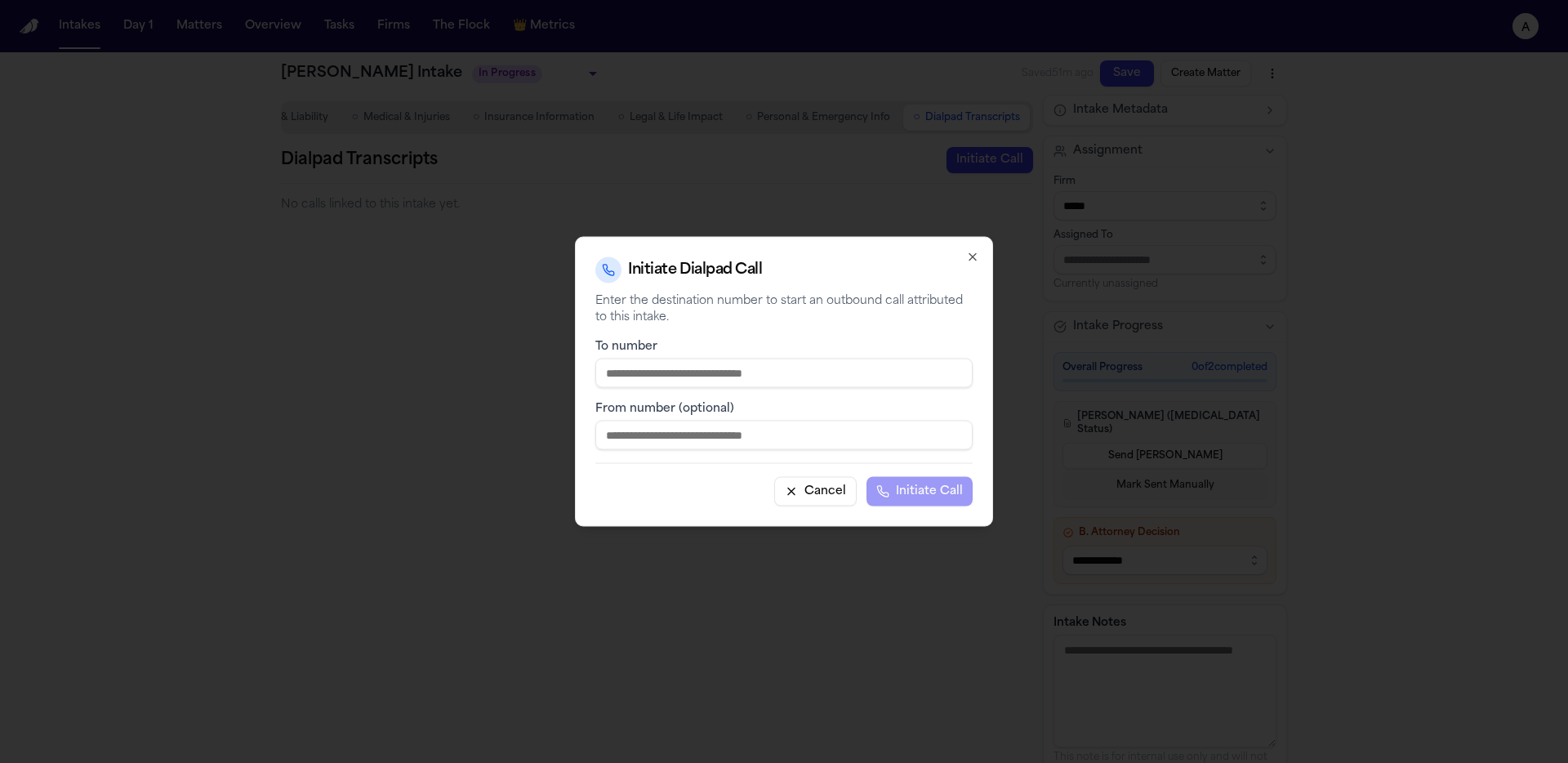
click at [967, 261] on icon "button" at bounding box center [972, 257] width 13 height 13
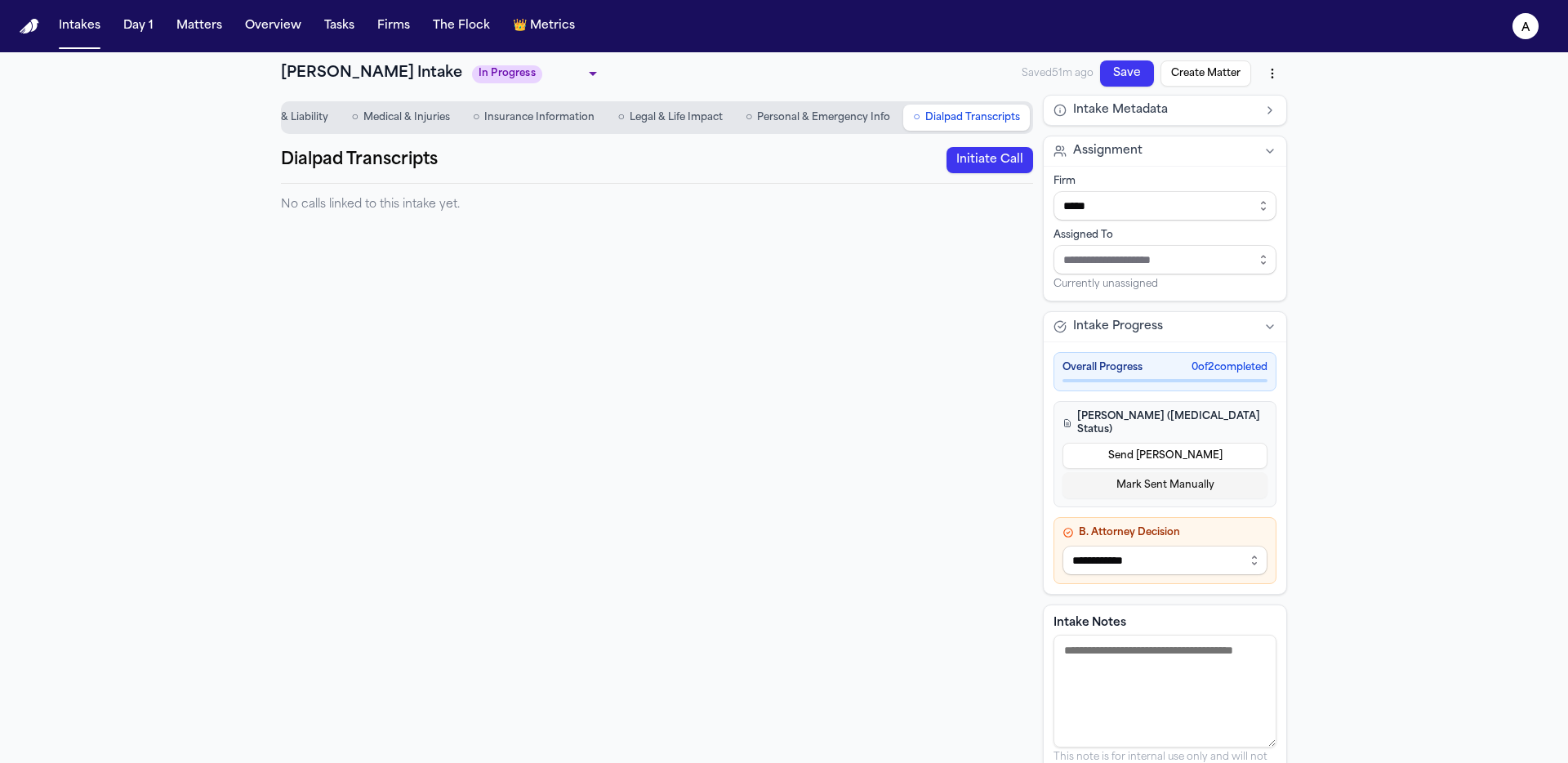
click at [987, 170] on button "Initiate Call" at bounding box center [990, 160] width 86 height 26
